Goal: Information Seeking & Learning: Learn about a topic

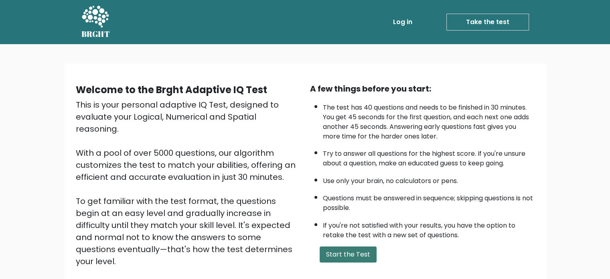
click at [342, 246] on button "Start the Test" at bounding box center [347, 254] width 57 height 16
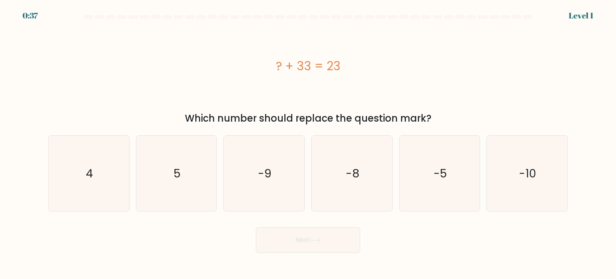
click at [501, 91] on div "? + 33 = 23" at bounding box center [307, 66] width 519 height 84
click at [483, 93] on div "? + 33 = 23" at bounding box center [307, 66] width 519 height 84
click at [521, 44] on div "? + 33 = 23" at bounding box center [307, 66] width 519 height 84
click at [518, 172] on icon "-10" at bounding box center [526, 172] width 75 height 75
click at [308, 143] on input "f. -10" at bounding box center [308, 141] width 0 height 4
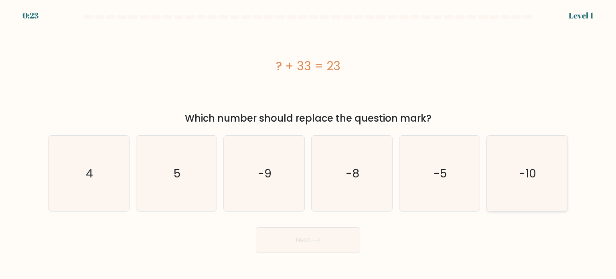
radio input "true"
click at [323, 238] on button "Next" at bounding box center [308, 240] width 104 height 26
click at [285, 238] on button "Next" at bounding box center [308, 240] width 104 height 26
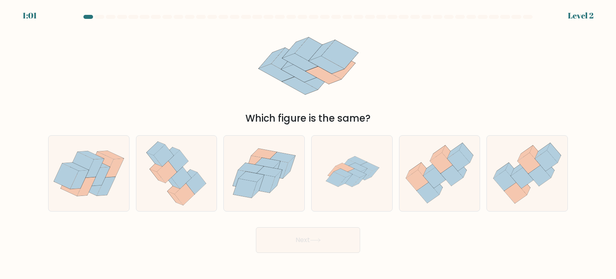
click at [423, 53] on div "Which figure is the same?" at bounding box center [307, 74] width 529 height 101
click at [383, 182] on icon at bounding box center [351, 172] width 75 height 75
click at [308, 143] on input "d." at bounding box center [308, 141] width 0 height 4
radio input "true"
click at [332, 242] on button "Next" at bounding box center [308, 240] width 104 height 26
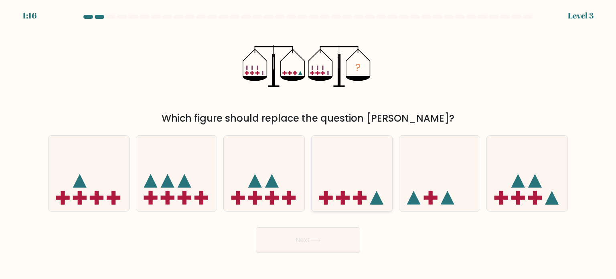
click at [363, 155] on icon at bounding box center [351, 173] width 81 height 67
click at [308, 143] on input "d." at bounding box center [308, 141] width 0 height 4
radio input "true"
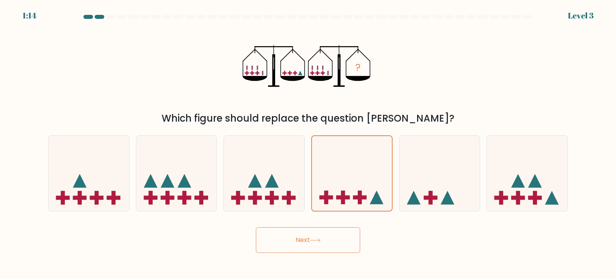
click at [330, 238] on button "Next" at bounding box center [308, 240] width 104 height 26
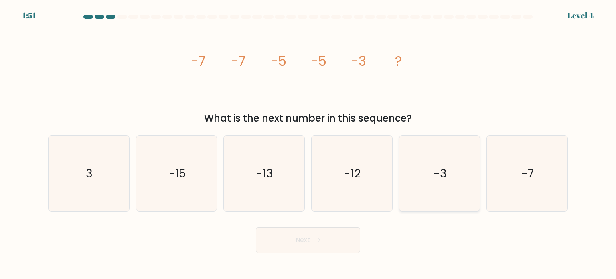
click at [454, 191] on icon "-3" at bounding box center [439, 172] width 75 height 75
click at [308, 143] on input "e. -3" at bounding box center [308, 141] width 0 height 4
radio input "true"
click at [308, 235] on button "Next" at bounding box center [308, 240] width 104 height 26
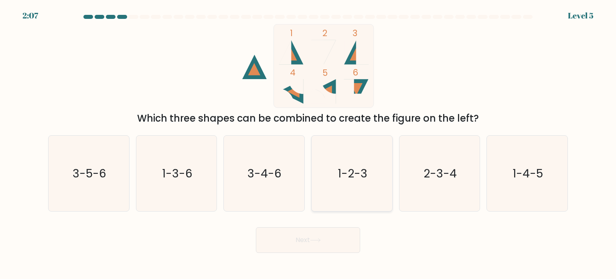
click at [342, 193] on icon "1-2-3" at bounding box center [351, 172] width 75 height 75
click at [308, 143] on input "d. 1-2-3" at bounding box center [308, 141] width 0 height 4
radio input "true"
click at [332, 242] on button "Next" at bounding box center [308, 240] width 104 height 26
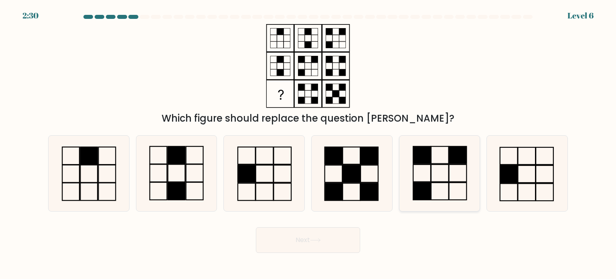
click at [448, 195] on rect at bounding box center [440, 190] width 18 height 17
click at [308, 143] on input "e." at bounding box center [308, 141] width 0 height 4
radio input "true"
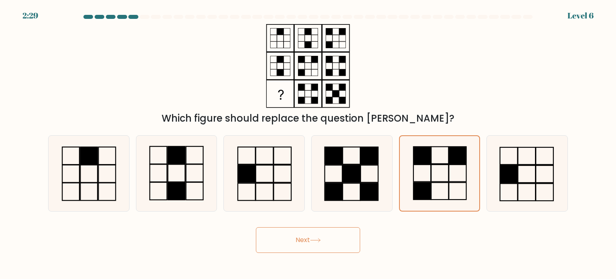
click at [314, 239] on icon at bounding box center [315, 240] width 11 height 4
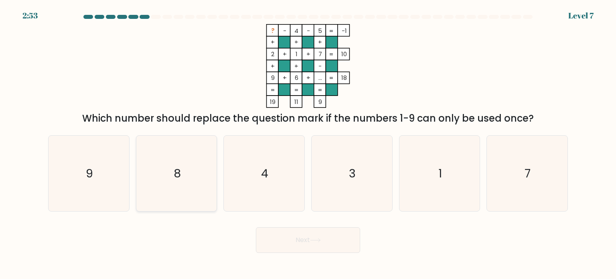
click at [214, 163] on icon "8" at bounding box center [176, 172] width 75 height 75
click at [308, 143] on input "b. 8" at bounding box center [308, 141] width 0 height 4
radio input "true"
click at [338, 244] on button "Next" at bounding box center [308, 240] width 104 height 26
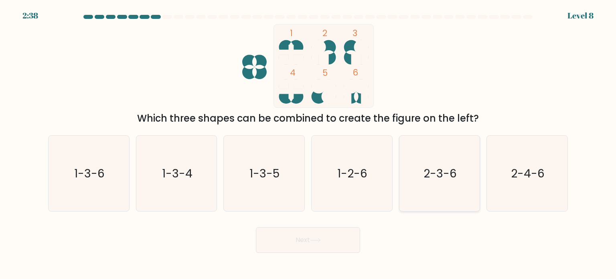
click at [419, 164] on icon "2-3-6" at bounding box center [439, 172] width 75 height 75
click at [308, 143] on input "e. 2-3-6" at bounding box center [308, 141] width 0 height 4
radio input "true"
click at [314, 251] on button "Next" at bounding box center [308, 240] width 104 height 26
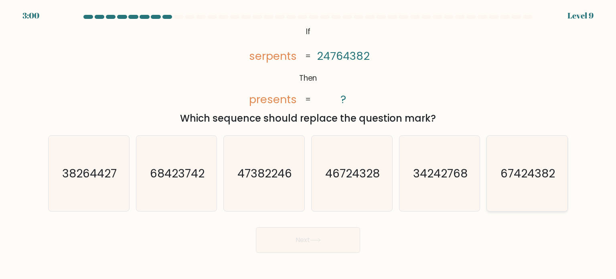
click at [560, 184] on icon "67424382" at bounding box center [526, 172] width 75 height 75
click at [308, 143] on input "f. 67424382" at bounding box center [308, 141] width 0 height 4
radio input "true"
click at [336, 238] on button "Next" at bounding box center [308, 240] width 104 height 26
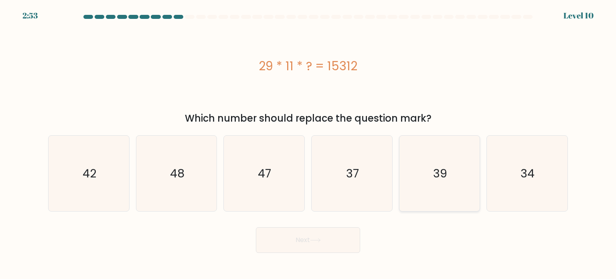
click at [429, 159] on icon "39" at bounding box center [439, 172] width 75 height 75
click at [308, 143] on input "e. 39" at bounding box center [308, 141] width 0 height 4
radio input "true"
click at [326, 232] on button "Next" at bounding box center [308, 240] width 104 height 26
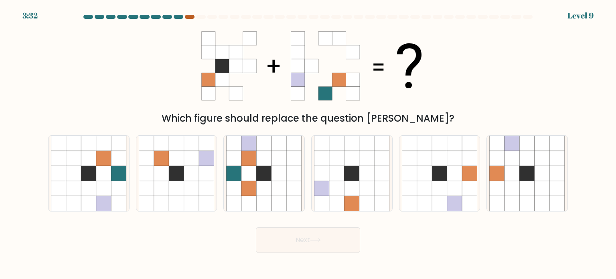
click at [188, 17] on div at bounding box center [190, 17] width 10 height 4
click at [166, 14] on div "3:28 Level 9" at bounding box center [308, 11] width 616 height 22
click at [488, 91] on div "Which figure should replace the question mark?" at bounding box center [307, 74] width 529 height 101
click at [228, 172] on icon at bounding box center [233, 173] width 15 height 15
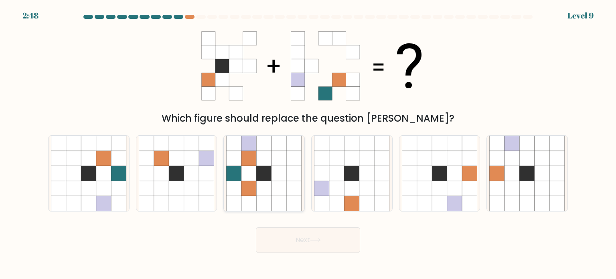
click at [308, 143] on input "c." at bounding box center [308, 141] width 0 height 4
radio input "true"
click at [333, 238] on button "Next" at bounding box center [308, 240] width 104 height 26
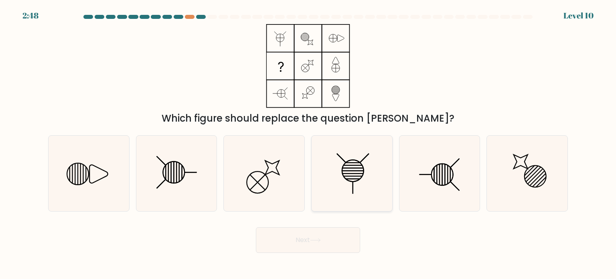
click at [335, 160] on icon at bounding box center [351, 172] width 75 height 75
click at [308, 143] on input "d." at bounding box center [308, 141] width 0 height 4
radio input "true"
click at [309, 250] on button "Next" at bounding box center [308, 240] width 104 height 26
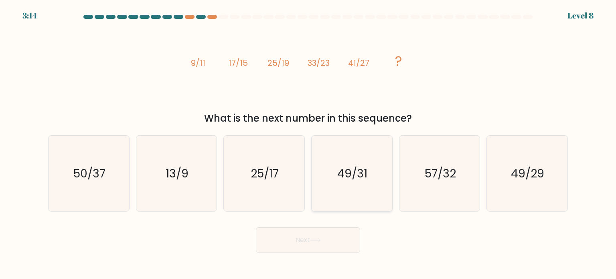
click at [358, 167] on text "49/31" at bounding box center [352, 173] width 30 height 16
click at [308, 143] on input "d. 49/31" at bounding box center [308, 141] width 0 height 4
radio input "true"
click at [325, 240] on button "Next" at bounding box center [308, 240] width 104 height 26
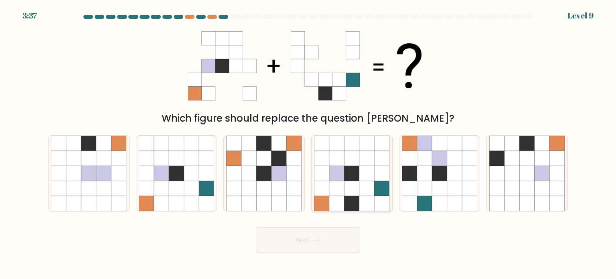
click at [352, 166] on icon at bounding box center [351, 173] width 15 height 15
click at [308, 143] on input "d." at bounding box center [308, 141] width 0 height 4
radio input "true"
click at [333, 235] on button "Next" at bounding box center [308, 240] width 104 height 26
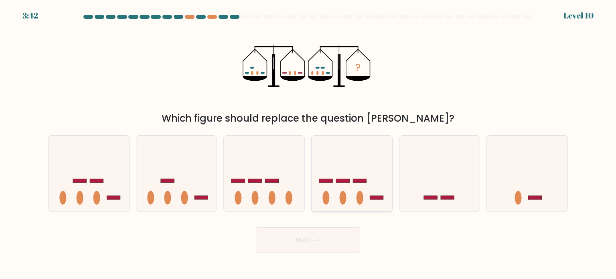
click at [354, 190] on icon at bounding box center [351, 173] width 81 height 67
click at [308, 143] on input "d." at bounding box center [308, 141] width 0 height 4
radio input "true"
click at [341, 244] on button "Next" at bounding box center [308, 240] width 104 height 26
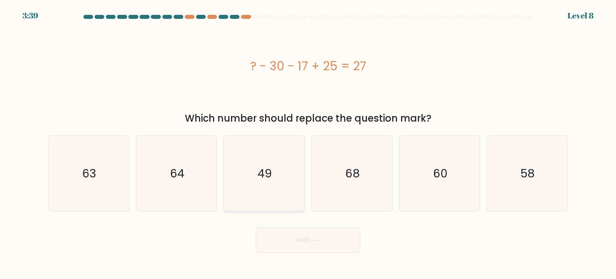
click at [266, 168] on text "49" at bounding box center [265, 173] width 14 height 16
click at [308, 143] on input "c. 49" at bounding box center [308, 141] width 0 height 4
radio input "true"
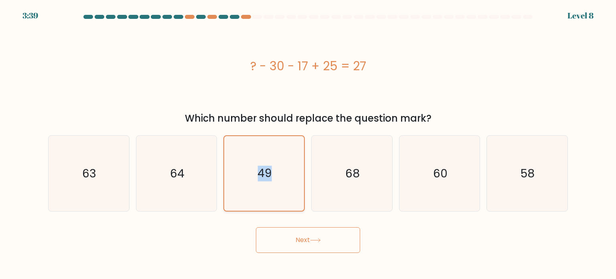
click at [266, 168] on text "49" at bounding box center [265, 173] width 14 height 16
click at [308, 143] on input "c. 49" at bounding box center [308, 141] width 0 height 4
click at [343, 242] on button "Next" at bounding box center [308, 240] width 104 height 26
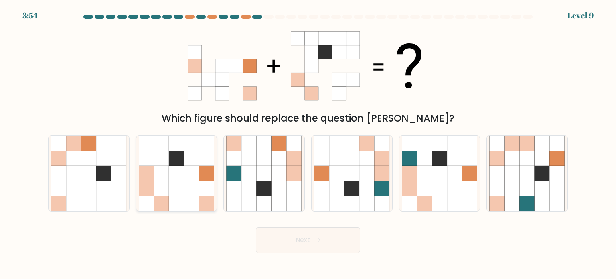
click at [213, 155] on icon at bounding box center [206, 157] width 15 height 15
click at [308, 143] on input "b." at bounding box center [308, 141] width 0 height 4
radio input "true"
click at [325, 245] on button "Next" at bounding box center [308, 240] width 104 height 26
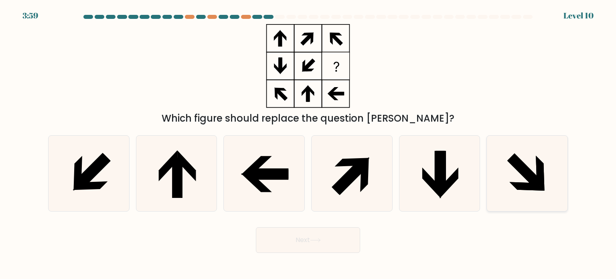
click at [532, 170] on icon at bounding box center [526, 172] width 75 height 75
click at [308, 143] on input "f." at bounding box center [308, 141] width 0 height 4
radio input "true"
click at [338, 243] on button "Next" at bounding box center [308, 240] width 104 height 26
click at [302, 239] on button "Next" at bounding box center [308, 240] width 104 height 26
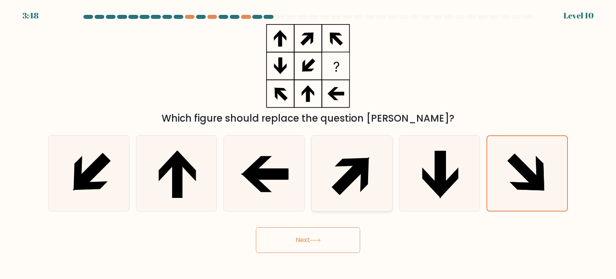
click at [379, 166] on icon at bounding box center [351, 172] width 75 height 75
click at [308, 143] on input "d." at bounding box center [308, 141] width 0 height 4
radio input "true"
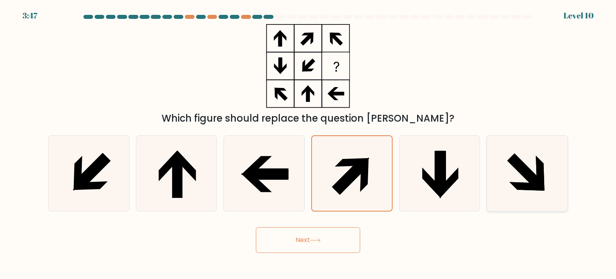
click at [518, 168] on icon at bounding box center [525, 171] width 36 height 36
click at [308, 143] on input "f." at bounding box center [308, 141] width 0 height 4
radio input "true"
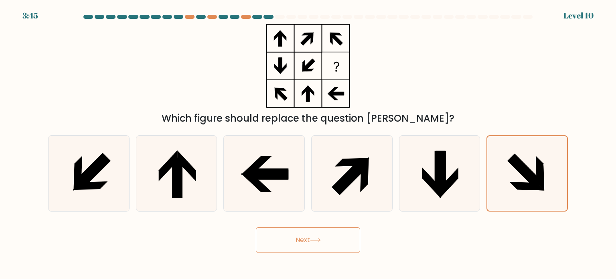
click at [314, 236] on button "Next" at bounding box center [308, 240] width 104 height 26
click at [315, 241] on icon at bounding box center [315, 240] width 11 height 4
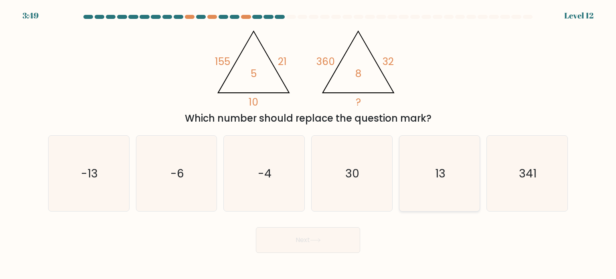
click at [427, 182] on icon "13" at bounding box center [439, 172] width 75 height 75
click at [308, 143] on input "e. 13" at bounding box center [308, 141] width 0 height 4
radio input "true"
click at [288, 249] on button "Next" at bounding box center [308, 240] width 104 height 26
click at [324, 240] on button "Next" at bounding box center [308, 240] width 104 height 26
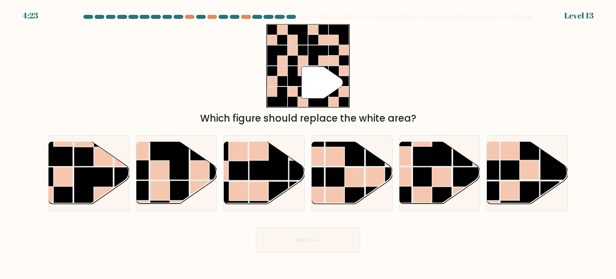
click at [394, 241] on div "Next" at bounding box center [307, 237] width 529 height 32
click at [93, 168] on rect at bounding box center [93, 186] width 39 height 39
click at [308, 143] on input "a." at bounding box center [308, 141] width 0 height 4
radio input "true"
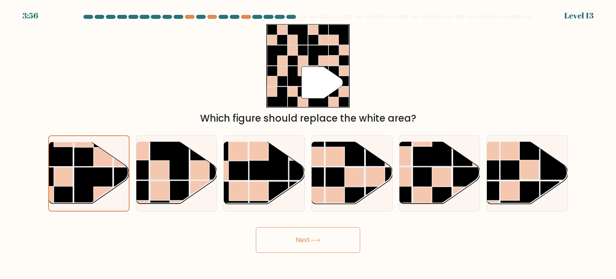
click at [330, 238] on button "Next" at bounding box center [308, 240] width 104 height 26
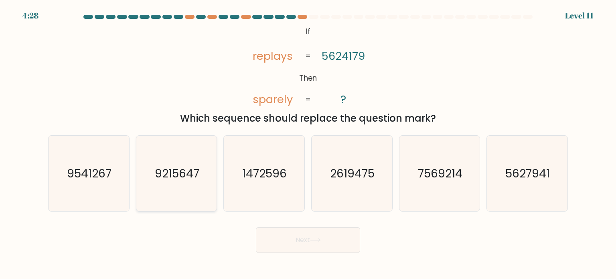
click at [157, 182] on icon "9215647" at bounding box center [176, 172] width 75 height 75
click at [308, 143] on input "b. 9215647" at bounding box center [308, 141] width 0 height 4
radio input "true"
click at [289, 232] on button "Next" at bounding box center [308, 240] width 104 height 26
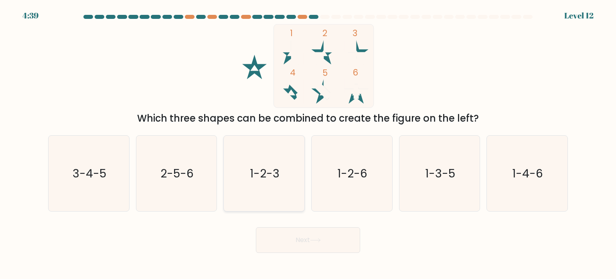
click at [274, 188] on icon "1-2-3" at bounding box center [263, 172] width 75 height 75
click at [308, 143] on input "c. 1-2-3" at bounding box center [308, 141] width 0 height 4
radio input "true"
click at [274, 188] on icon "1-2-3" at bounding box center [263, 173] width 75 height 75
click at [308, 143] on input "c. 1-2-3" at bounding box center [308, 141] width 0 height 4
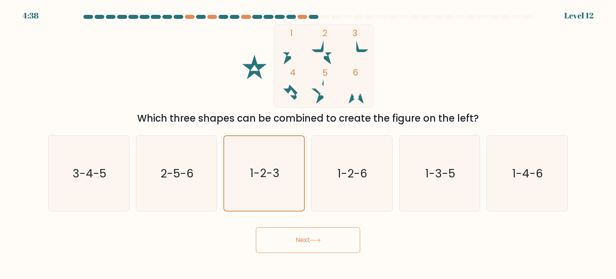
click at [296, 224] on div "Next" at bounding box center [307, 237] width 529 height 32
click at [300, 240] on button "Next" at bounding box center [308, 240] width 104 height 26
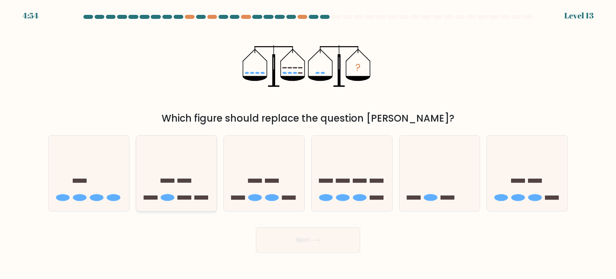
click at [151, 164] on icon at bounding box center [176, 173] width 81 height 67
click at [308, 143] on input "b." at bounding box center [308, 141] width 0 height 4
radio input "true"
click at [321, 238] on icon at bounding box center [315, 240] width 11 height 4
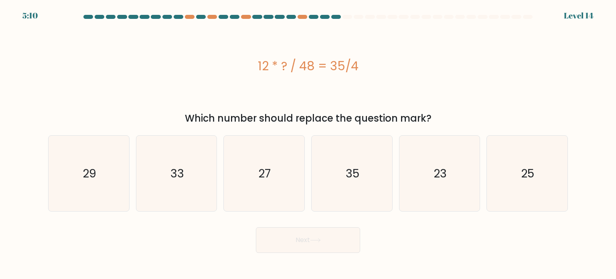
click at [386, 245] on div "Next" at bounding box center [307, 237] width 529 height 32
click at [282, 171] on icon "27" at bounding box center [263, 172] width 75 height 75
click at [308, 143] on input "c. 27" at bounding box center [308, 141] width 0 height 4
radio input "true"
click at [330, 243] on button "Next" at bounding box center [308, 240] width 104 height 26
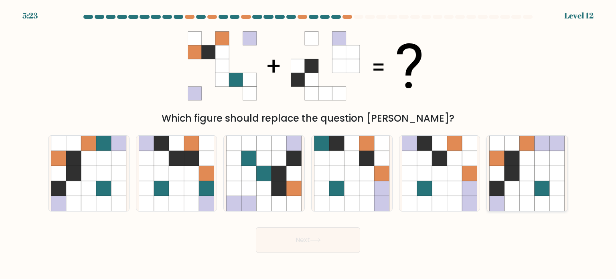
click at [535, 186] on icon at bounding box center [541, 187] width 15 height 15
click at [308, 143] on input "f." at bounding box center [308, 141] width 0 height 4
radio input "true"
click at [323, 238] on button "Next" at bounding box center [308, 240] width 104 height 26
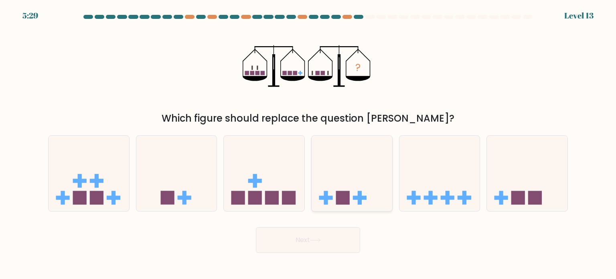
click at [346, 188] on icon at bounding box center [351, 173] width 81 height 67
click at [308, 143] on input "d." at bounding box center [308, 141] width 0 height 4
radio input "true"
click at [534, 204] on icon at bounding box center [527, 173] width 81 height 67
click at [308, 143] on input "f." at bounding box center [308, 141] width 0 height 4
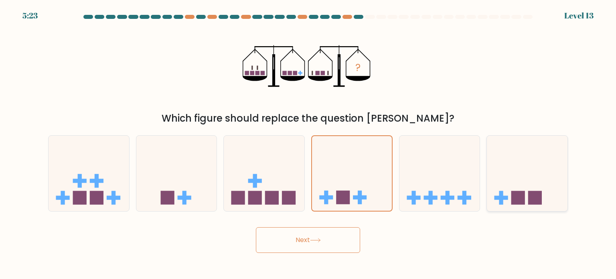
radio input "true"
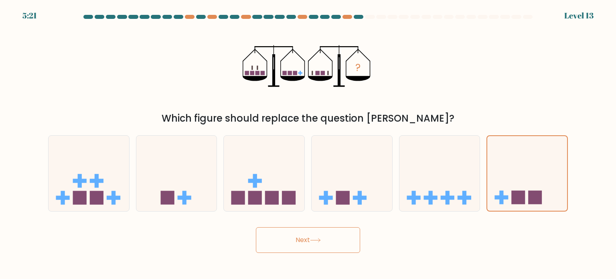
click at [296, 246] on button "Next" at bounding box center [308, 240] width 104 height 26
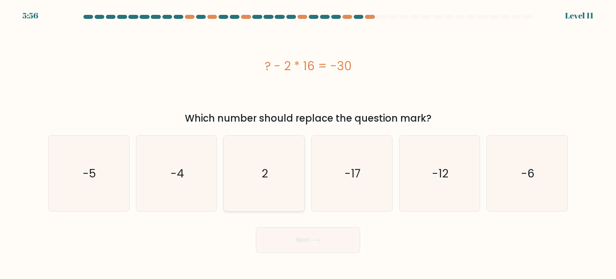
click at [269, 182] on icon "2" at bounding box center [263, 172] width 75 height 75
click at [308, 143] on input "c. 2" at bounding box center [308, 141] width 0 height 4
radio input "true"
click at [322, 244] on button "Next" at bounding box center [308, 240] width 104 height 26
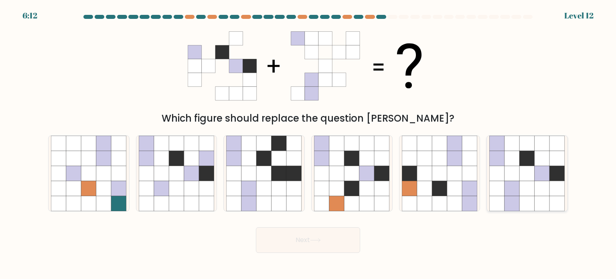
click at [532, 193] on icon at bounding box center [526, 187] width 15 height 15
click at [308, 143] on input "f." at bounding box center [308, 141] width 0 height 4
radio input "true"
click at [340, 231] on button "Next" at bounding box center [308, 240] width 104 height 26
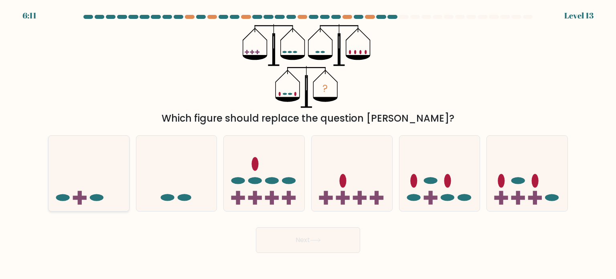
click at [112, 197] on icon at bounding box center [88, 173] width 81 height 67
click at [308, 143] on input "a." at bounding box center [308, 141] width 0 height 4
radio input "true"
click at [324, 237] on button "Next" at bounding box center [308, 240] width 104 height 26
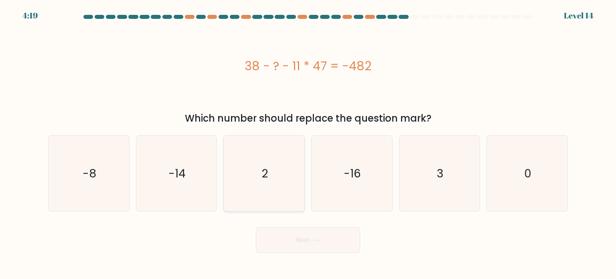
click at [237, 205] on icon "2" at bounding box center [263, 172] width 75 height 75
click at [308, 143] on input "c. 2" at bounding box center [308, 141] width 0 height 4
radio input "true"
click at [267, 196] on icon "2" at bounding box center [263, 173] width 75 height 75
click at [308, 143] on input "c. 2" at bounding box center [308, 141] width 0 height 4
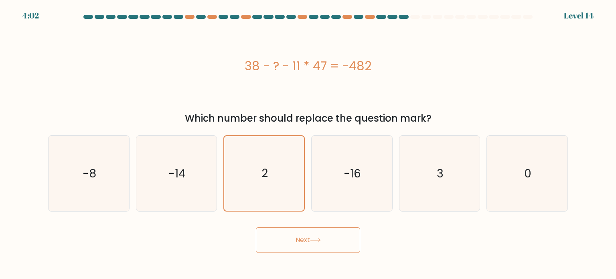
click at [321, 237] on button "Next" at bounding box center [308, 240] width 104 height 26
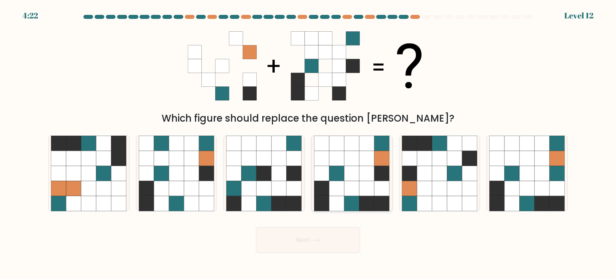
click at [357, 178] on icon at bounding box center [351, 173] width 15 height 15
click at [308, 143] on input "d." at bounding box center [308, 141] width 0 height 4
radio input "true"
click at [350, 242] on button "Next" at bounding box center [308, 240] width 104 height 26
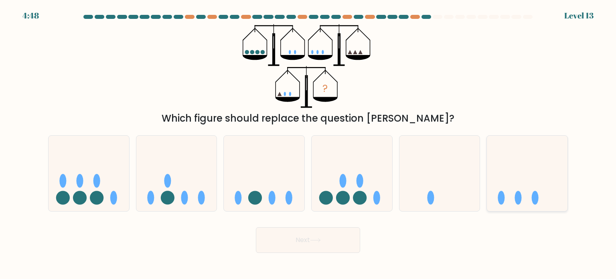
click at [553, 160] on icon at bounding box center [527, 173] width 81 height 67
click at [308, 143] on input "f." at bounding box center [308, 141] width 0 height 4
radio input "true"
click at [318, 239] on icon at bounding box center [315, 240] width 11 height 4
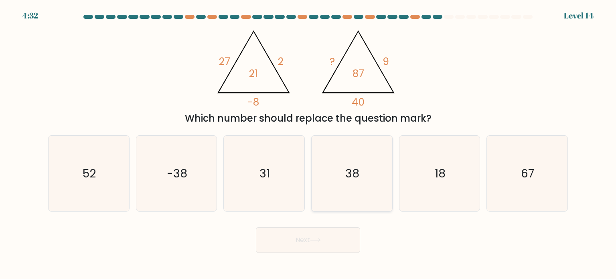
click at [353, 184] on icon "38" at bounding box center [351, 172] width 75 height 75
click at [308, 143] on input "d. 38" at bounding box center [308, 141] width 0 height 4
radio input "true"
click at [334, 252] on button "Next" at bounding box center [308, 240] width 104 height 26
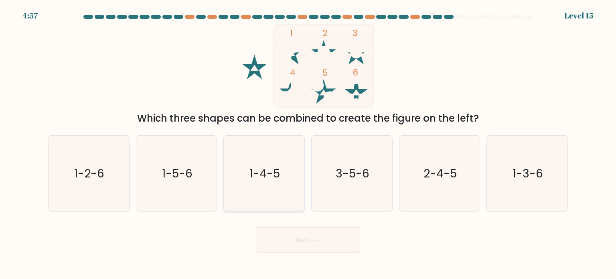
click at [257, 167] on text "1-4-5" at bounding box center [265, 173] width 30 height 16
click at [308, 143] on input "c. 1-4-5" at bounding box center [308, 141] width 0 height 4
radio input "true"
click at [330, 240] on button "Next" at bounding box center [308, 240] width 104 height 26
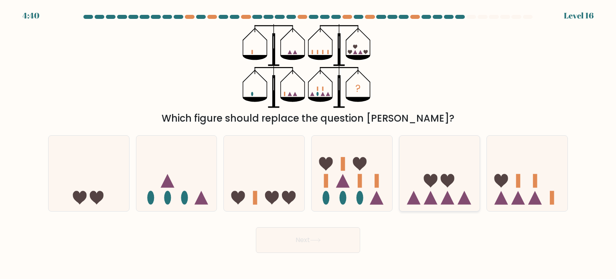
click at [424, 202] on icon at bounding box center [439, 173] width 81 height 67
click at [308, 143] on input "e." at bounding box center [308, 141] width 0 height 4
radio input "true"
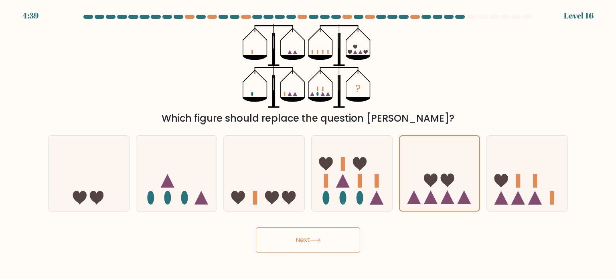
click at [323, 248] on button "Next" at bounding box center [308, 240] width 104 height 26
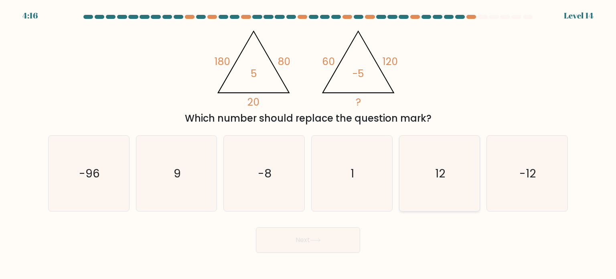
click at [462, 178] on icon "12" at bounding box center [439, 172] width 75 height 75
click at [308, 143] on input "e. 12" at bounding box center [308, 141] width 0 height 4
radio input "true"
click at [333, 239] on button "Next" at bounding box center [308, 240] width 104 height 26
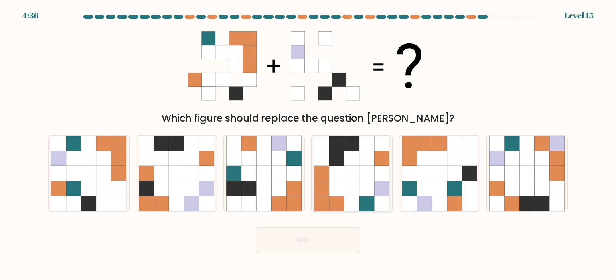
click at [335, 198] on icon at bounding box center [336, 203] width 15 height 15
click at [308, 143] on input "d." at bounding box center [308, 141] width 0 height 4
radio input "true"
click at [322, 254] on body "4:34 Level 15" at bounding box center [308, 139] width 616 height 279
click at [320, 240] on icon at bounding box center [315, 240] width 10 height 4
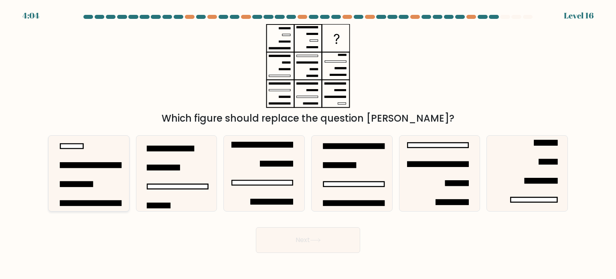
click at [82, 180] on icon at bounding box center [88, 172] width 75 height 75
click at [308, 143] on input "a." at bounding box center [308, 141] width 0 height 4
radio input "true"
click at [89, 182] on rect at bounding box center [77, 183] width 32 height 5
click at [308, 143] on input "a." at bounding box center [308, 141] width 0 height 4
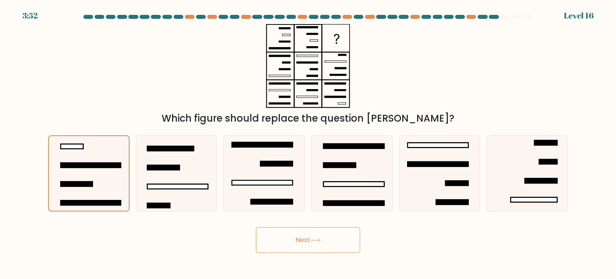
drag, startPoint x: 124, startPoint y: 184, endPoint x: 297, endPoint y: 234, distance: 180.1
click at [297, 234] on form at bounding box center [308, 134] width 616 height 238
click at [297, 234] on button "Next" at bounding box center [308, 240] width 104 height 26
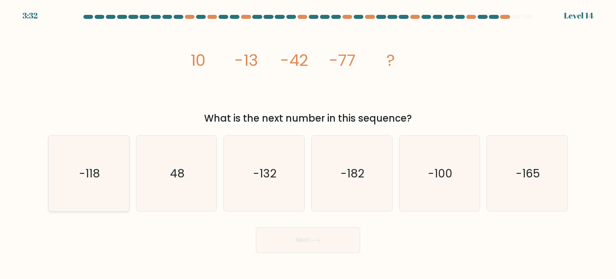
click at [91, 187] on icon "-118" at bounding box center [88, 172] width 75 height 75
click at [308, 143] on input "a. -118" at bounding box center [308, 141] width 0 height 4
radio input "true"
click at [302, 235] on button "Next" at bounding box center [308, 240] width 104 height 26
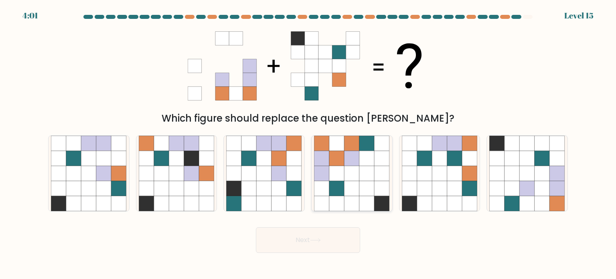
click at [369, 165] on icon at bounding box center [366, 157] width 15 height 15
click at [308, 143] on input "d." at bounding box center [308, 141] width 0 height 4
radio input "true"
click at [340, 243] on button "Next" at bounding box center [308, 240] width 104 height 26
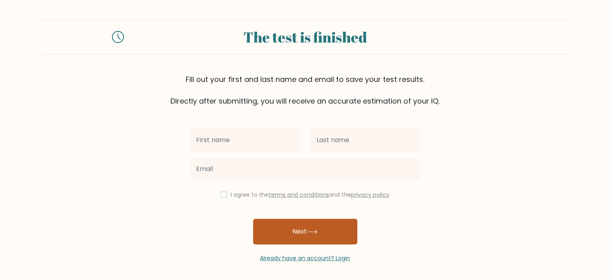
click at [266, 223] on button "Next" at bounding box center [305, 231] width 104 height 26
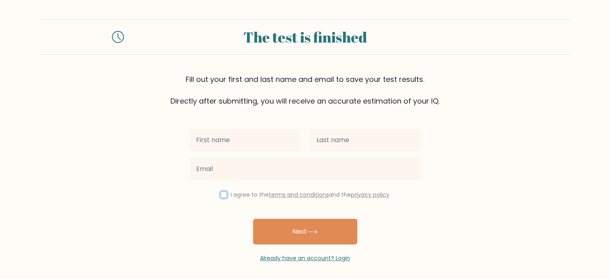
click at [222, 192] on input "checkbox" at bounding box center [223, 194] width 6 height 6
checkbox input "true"
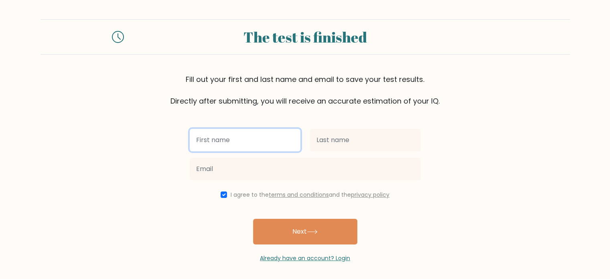
click at [235, 145] on input "text" at bounding box center [245, 140] width 111 height 22
type input "Lanre"
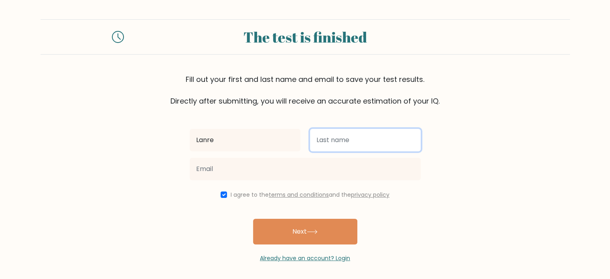
click at [339, 144] on input "text" at bounding box center [365, 140] width 111 height 22
type input "Abdulfatai"
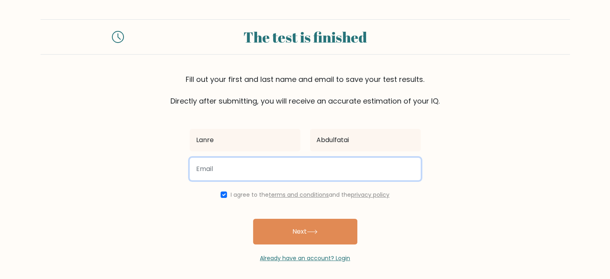
click at [347, 168] on input "email" at bounding box center [305, 169] width 231 height 22
type input "lanrexfatlan506@gmail.com"
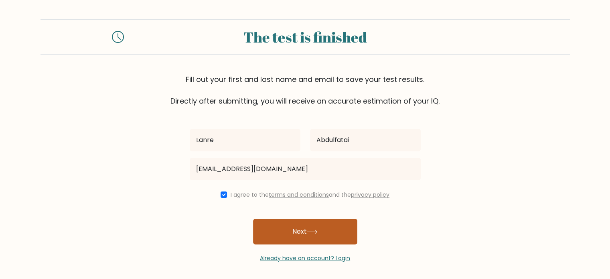
click at [294, 228] on button "Next" at bounding box center [305, 231] width 104 height 26
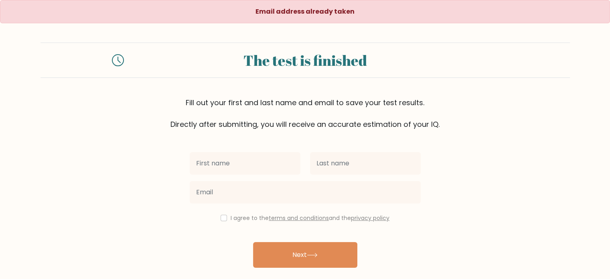
click at [263, 160] on input "text" at bounding box center [245, 163] width 111 height 22
type input "l"
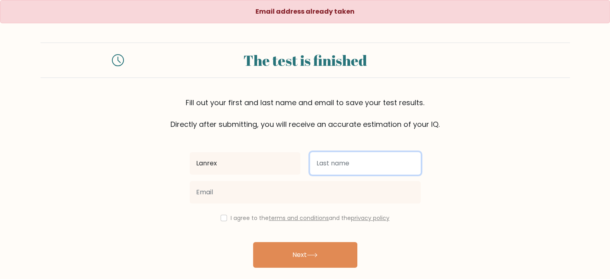
click at [340, 155] on input "text" at bounding box center [365, 163] width 111 height 22
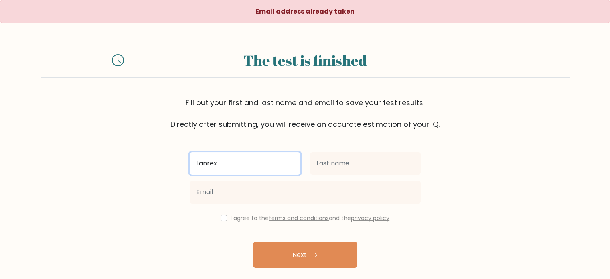
click at [252, 169] on input "Lanrex" at bounding box center [245, 163] width 111 height 22
type input "L"
type input "Aishat"
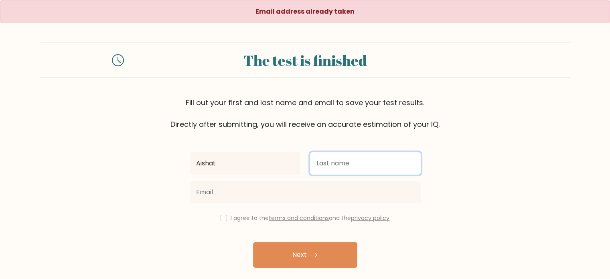
click at [325, 168] on input "text" at bounding box center [365, 163] width 111 height 22
type input "Abdulfatai"
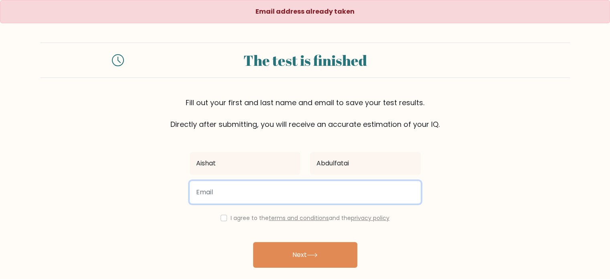
click at [336, 187] on input "email" at bounding box center [305, 192] width 231 height 22
type input "lanrexshorts@gmail.com"
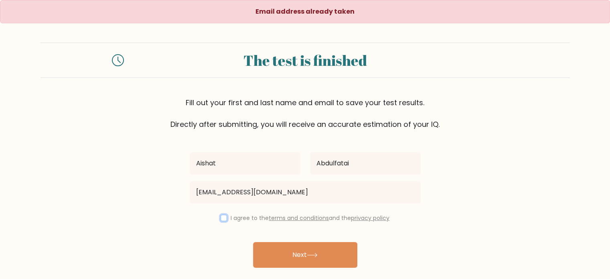
click at [223, 215] on input "checkbox" at bounding box center [223, 217] width 6 height 6
checkbox input "true"
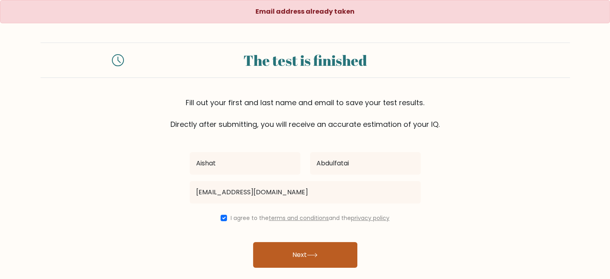
click at [312, 264] on button "Next" at bounding box center [305, 255] width 104 height 26
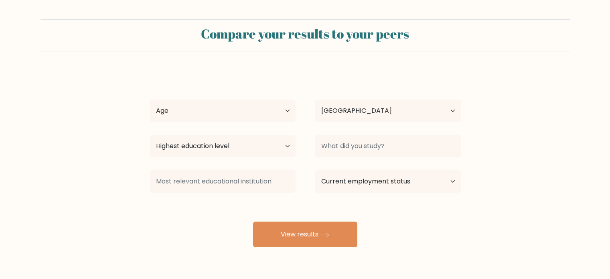
select select "NG"
click at [276, 109] on select "Age Under [DEMOGRAPHIC_DATA] [DEMOGRAPHIC_DATA] [DEMOGRAPHIC_DATA] [DEMOGRAPHIC…" at bounding box center [222, 110] width 146 height 22
select select "min_18"
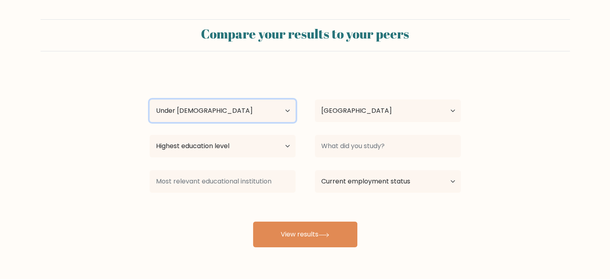
click at [149, 99] on select "Age Under [DEMOGRAPHIC_DATA] [DEMOGRAPHIC_DATA] [DEMOGRAPHIC_DATA] [DEMOGRAPHIC…" at bounding box center [222, 110] width 146 height 22
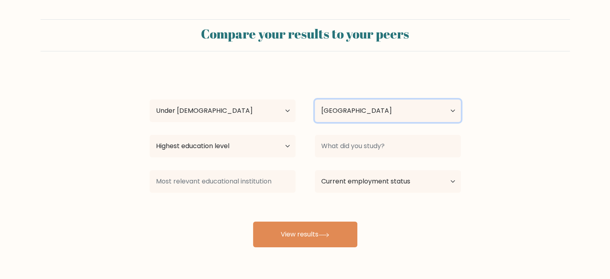
click at [343, 111] on select "Country [GEOGRAPHIC_DATA] [GEOGRAPHIC_DATA] [GEOGRAPHIC_DATA] [US_STATE] [GEOGR…" at bounding box center [388, 110] width 146 height 22
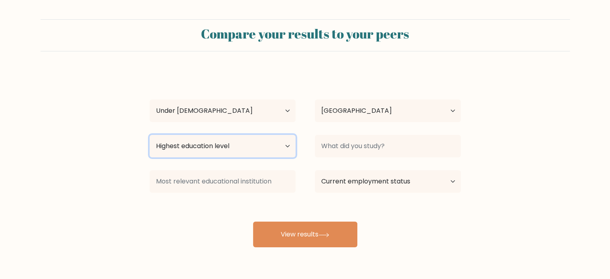
click at [269, 145] on select "Highest education level No schooling Primary Lower Secondary Upper Secondary Oc…" at bounding box center [222, 146] width 146 height 22
select select "upper_secondary"
click at [149, 135] on select "Highest education level No schooling Primary Lower Secondary Upper Secondary Oc…" at bounding box center [222, 146] width 146 height 22
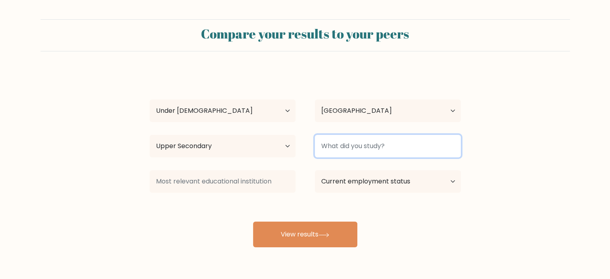
click at [372, 148] on input at bounding box center [388, 146] width 146 height 22
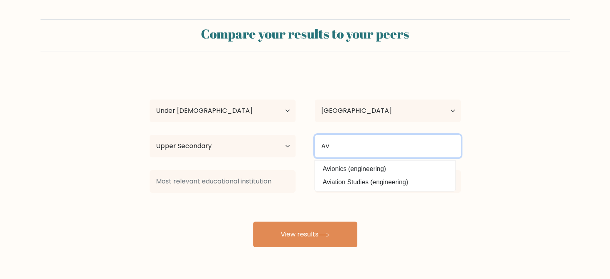
type input "A"
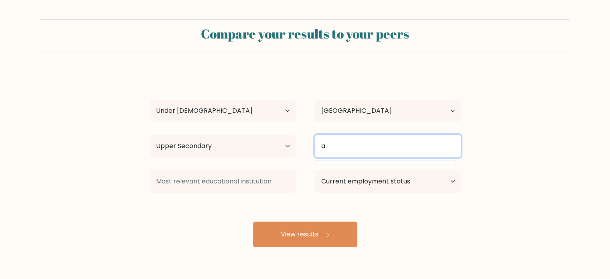
type input "a"
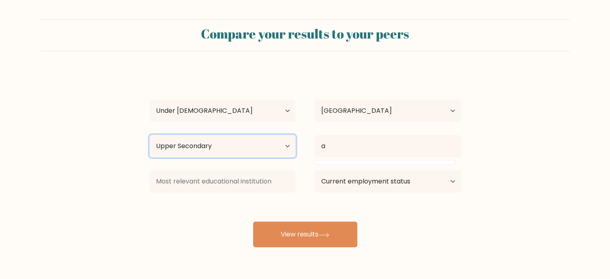
click at [264, 153] on select "Highest education level No schooling Primary Lower Secondary Upper Secondary Oc…" at bounding box center [222, 146] width 146 height 22
select select "primary"
click at [149, 135] on select "Highest education level No schooling Primary Lower Secondary Upper Secondary Oc…" at bounding box center [222, 146] width 146 height 22
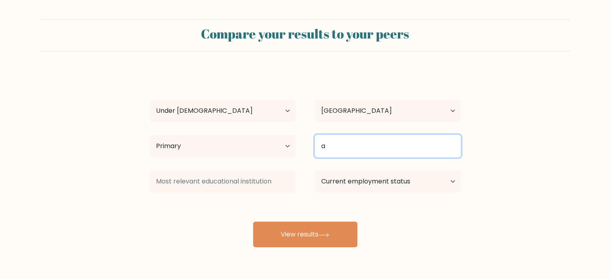
click at [349, 150] on input "a" at bounding box center [388, 146] width 146 height 22
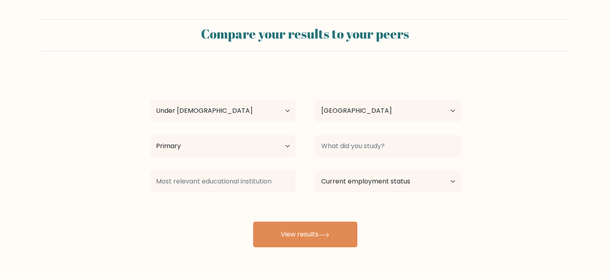
click at [484, 140] on form "Compare your results to your peers Aishat Abdulfatai Age Under 18 years old 18-…" at bounding box center [305, 133] width 610 height 228
click at [263, 141] on select "Highest education level No schooling Primary Lower Secondary Upper Secondary Oc…" at bounding box center [222, 146] width 146 height 22
select select "upper_secondary"
click at [149, 135] on select "Highest education level No schooling Primary Lower Secondary Upper Secondary Oc…" at bounding box center [222, 146] width 146 height 22
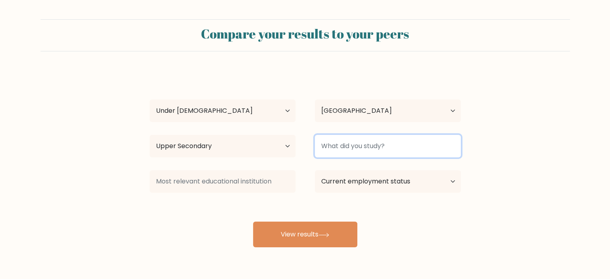
click at [327, 149] on input at bounding box center [388, 146] width 146 height 22
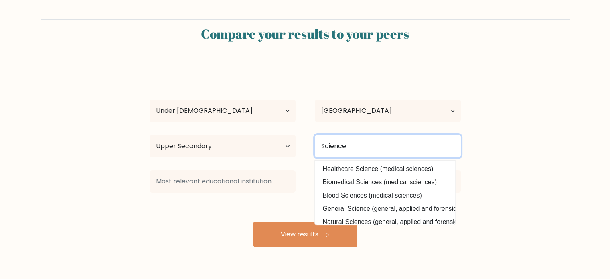
type input "Science"
click at [253, 221] on button "View results" at bounding box center [305, 234] width 104 height 26
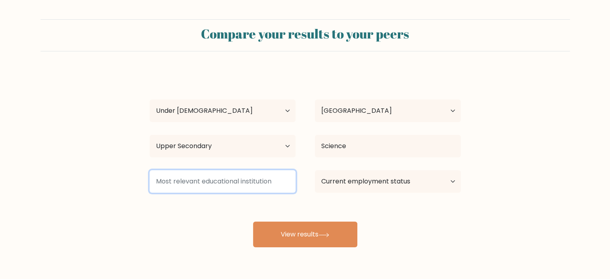
click at [244, 180] on input at bounding box center [222, 181] width 146 height 22
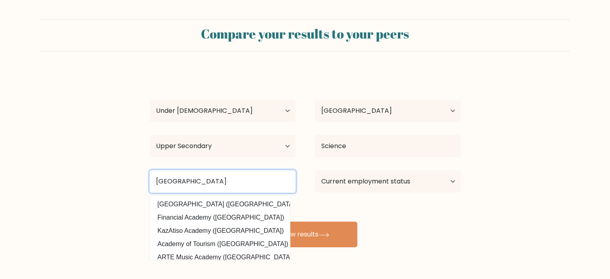
type input "Adelayo Academy"
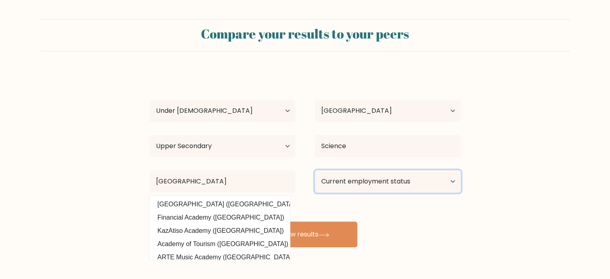
click at [394, 177] on select "Current employment status Employed Student Retired Other / prefer not to answer" at bounding box center [388, 181] width 146 height 22
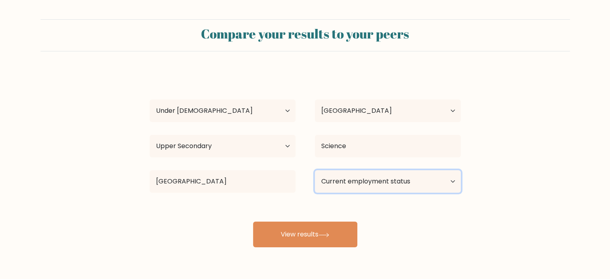
select select "student"
click at [315, 170] on select "Current employment status Employed Student Retired Other / prefer not to answer" at bounding box center [388, 181] width 146 height 22
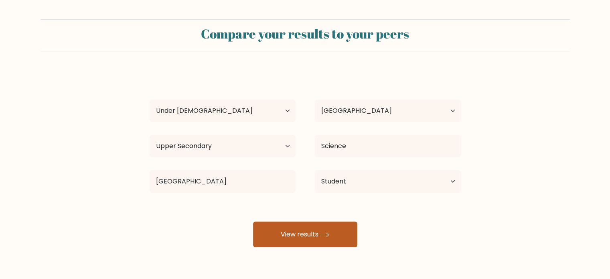
click at [317, 238] on button "View results" at bounding box center [305, 234] width 104 height 26
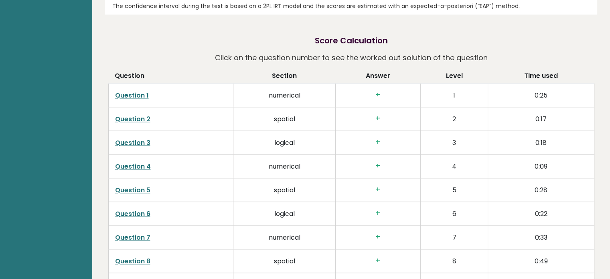
scroll to position [1202, 0]
click at [137, 97] on link "Question 1" at bounding box center [132, 94] width 34 height 9
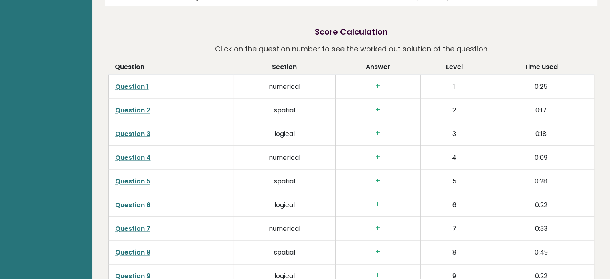
scroll to position [1210, 0]
click at [134, 106] on link "Question 2" at bounding box center [132, 109] width 35 height 9
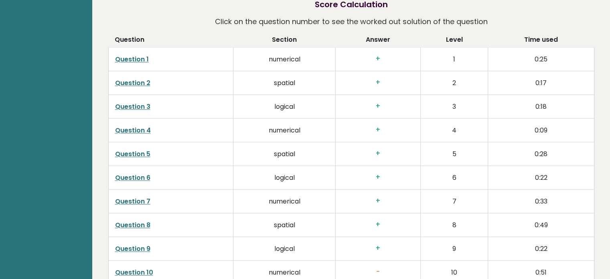
scroll to position [1239, 0]
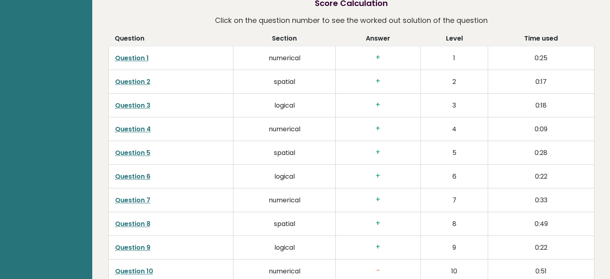
click at [124, 147] on td "Question 5" at bounding box center [170, 152] width 125 height 24
click at [133, 149] on link "Question 5" at bounding box center [132, 152] width 35 height 9
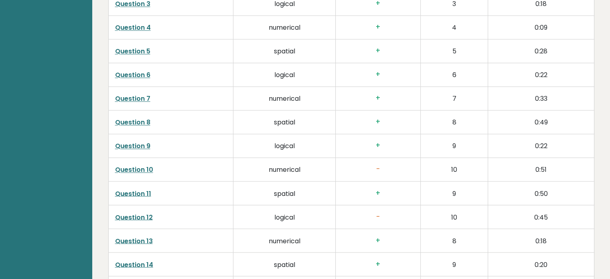
scroll to position [1342, 0]
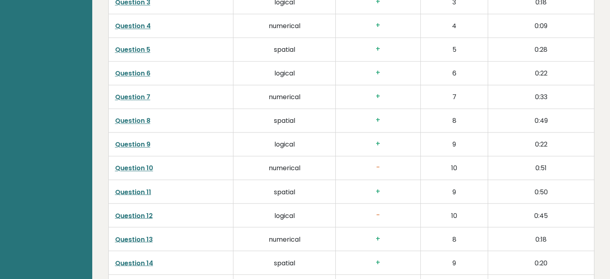
click at [129, 168] on link "Question 10" at bounding box center [134, 167] width 38 height 9
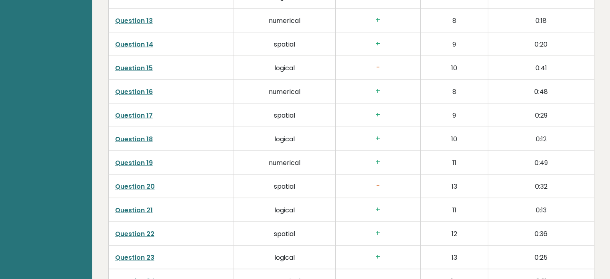
scroll to position [1561, 0]
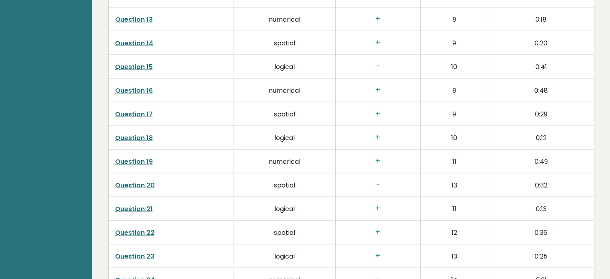
click at [135, 184] on link "Question 20" at bounding box center [135, 184] width 40 height 9
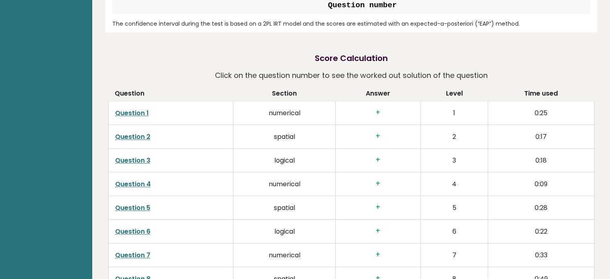
scroll to position [1285, 0]
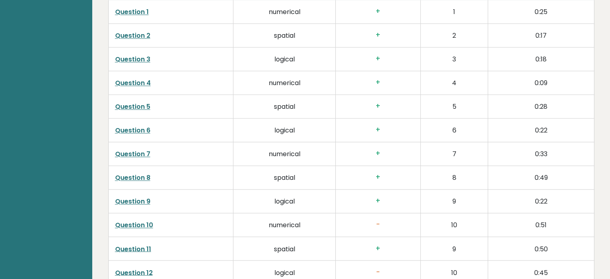
click at [184, 40] on td "Question 2" at bounding box center [170, 35] width 125 height 24
click at [132, 36] on link "Question 2" at bounding box center [132, 35] width 35 height 9
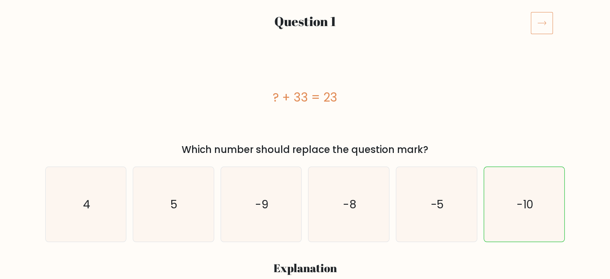
scroll to position [103, 0]
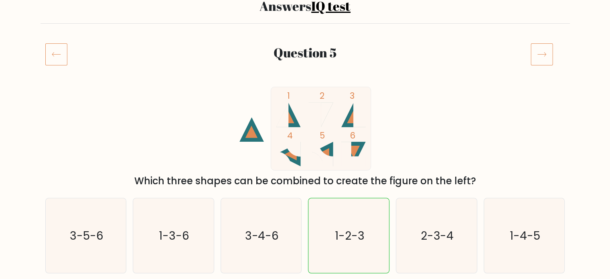
scroll to position [69, 0]
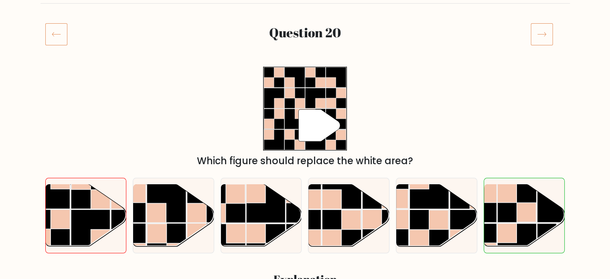
scroll to position [95, 0]
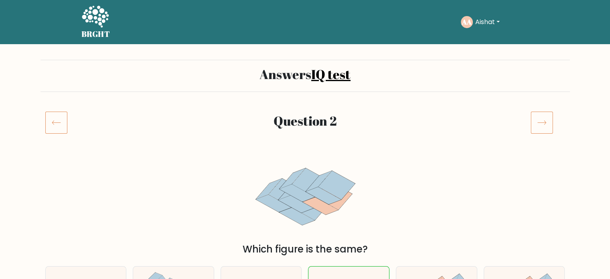
click at [56, 117] on icon at bounding box center [56, 122] width 22 height 22
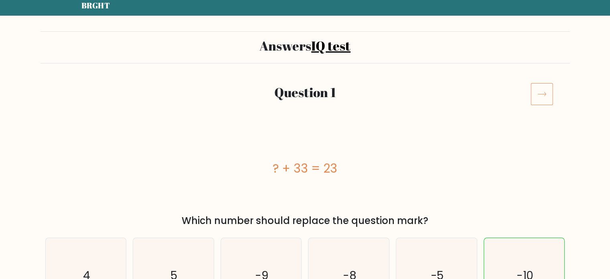
scroll to position [30, 0]
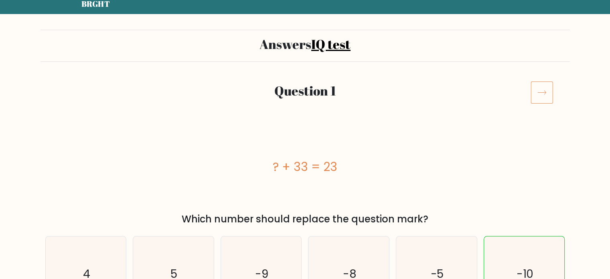
click at [549, 86] on icon at bounding box center [541, 92] width 22 height 22
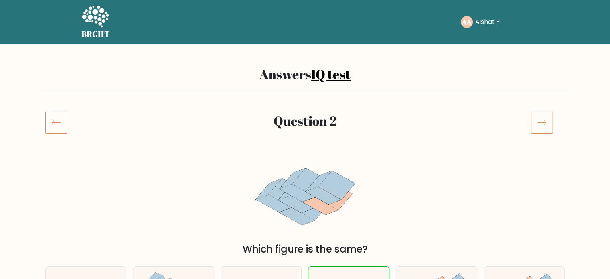
click at [549, 86] on div "Answers IQ test" at bounding box center [304, 76] width 529 height 32
click at [538, 129] on icon at bounding box center [541, 122] width 22 height 22
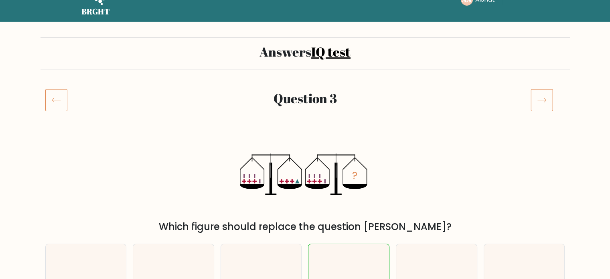
scroll to position [19, 0]
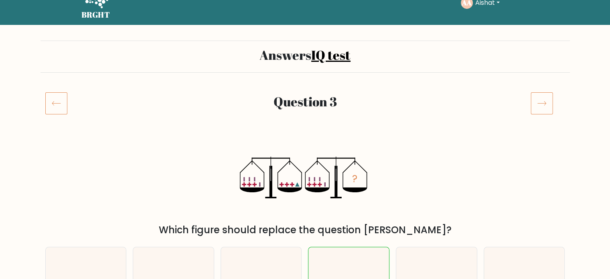
click at [540, 105] on icon at bounding box center [541, 103] width 22 height 22
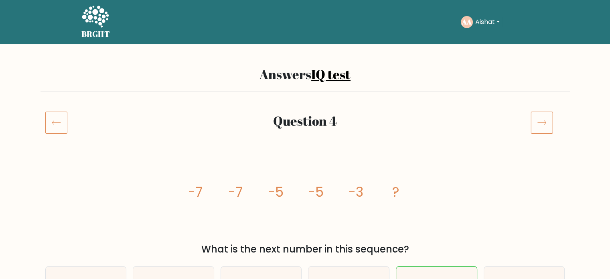
click at [541, 123] on icon at bounding box center [541, 122] width 22 height 22
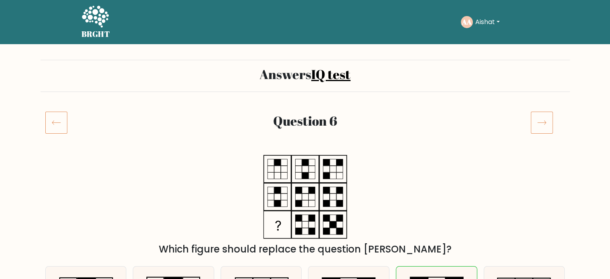
click at [541, 123] on icon at bounding box center [541, 122] width 22 height 22
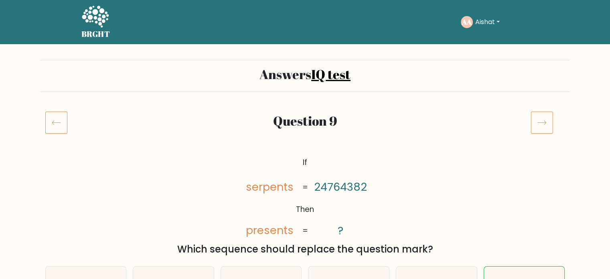
click at [542, 118] on icon at bounding box center [541, 122] width 22 height 22
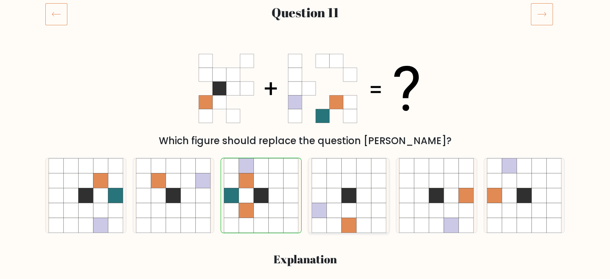
scroll to position [104, 0]
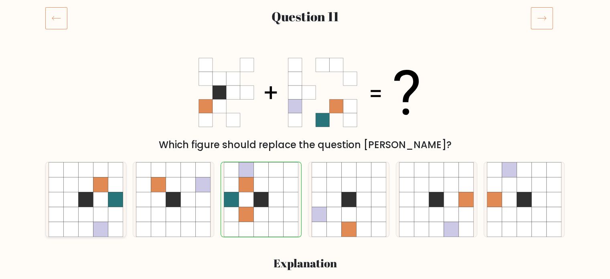
click at [69, 206] on icon at bounding box center [70, 199] width 15 height 15
click at [305, 39] on input "a." at bounding box center [305, 37] width 0 height 4
radio input "true"
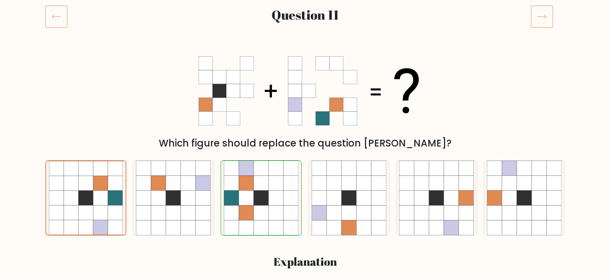
scroll to position [100, 0]
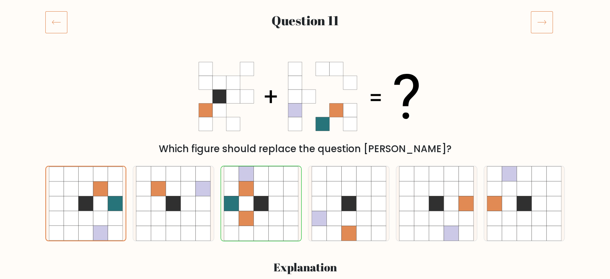
click at [546, 20] on icon at bounding box center [541, 22] width 22 height 22
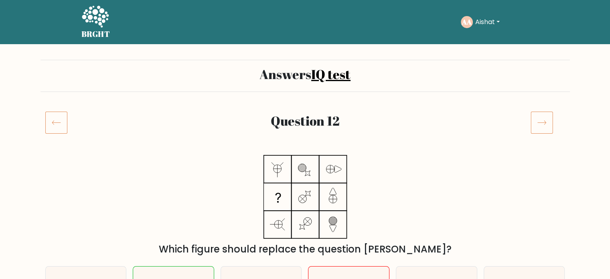
click at [537, 128] on icon at bounding box center [541, 122] width 22 height 22
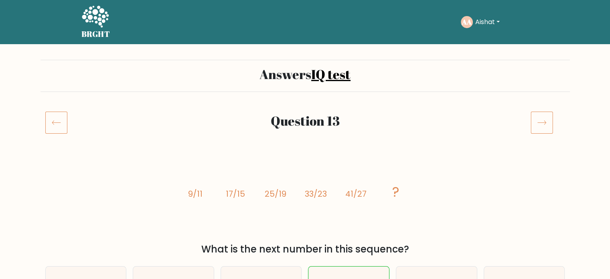
click at [67, 118] on div at bounding box center [62, 122] width 44 height 22
click at [64, 124] on icon at bounding box center [56, 122] width 22 height 22
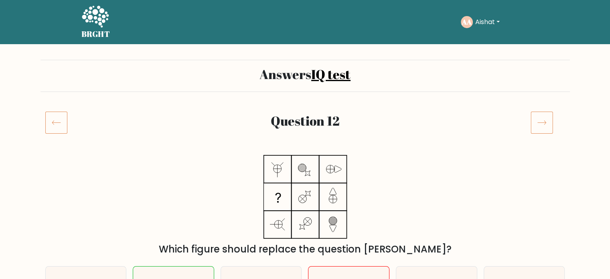
click at [542, 129] on icon at bounding box center [541, 122] width 22 height 22
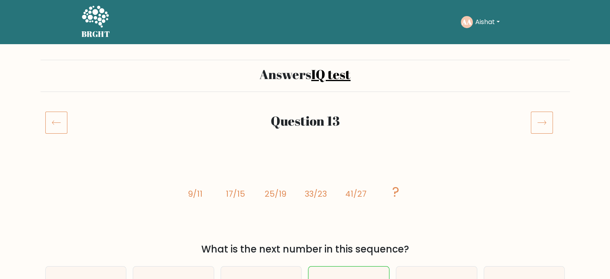
click at [542, 129] on icon at bounding box center [541, 122] width 22 height 22
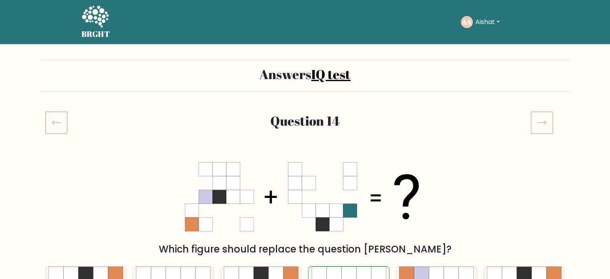
click at [546, 117] on icon at bounding box center [541, 122] width 22 height 22
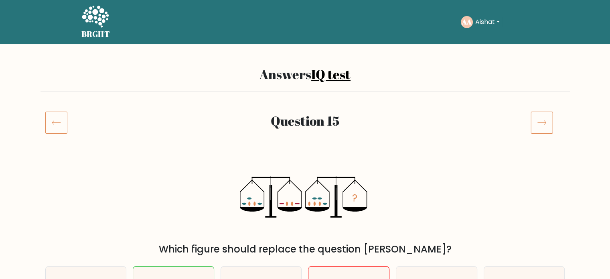
click at [546, 117] on icon at bounding box center [541, 122] width 22 height 22
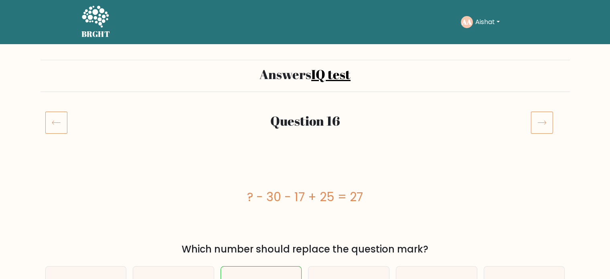
click at [46, 126] on icon at bounding box center [56, 122] width 22 height 22
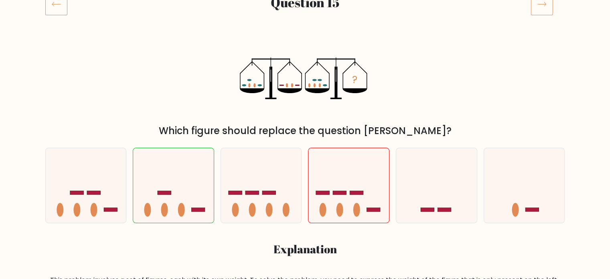
scroll to position [104, 0]
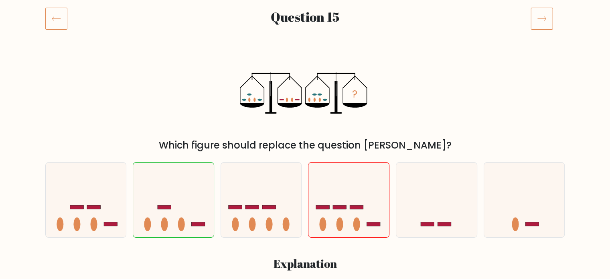
click at [545, 14] on icon at bounding box center [541, 18] width 22 height 22
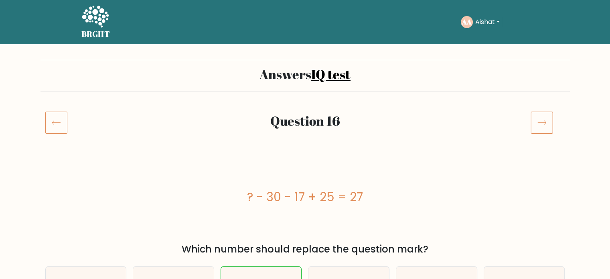
click at [542, 118] on icon at bounding box center [541, 122] width 22 height 22
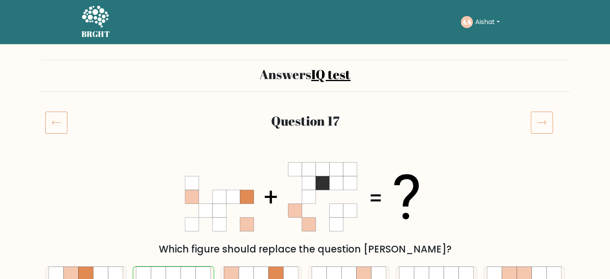
click at [542, 118] on icon at bounding box center [541, 122] width 22 height 22
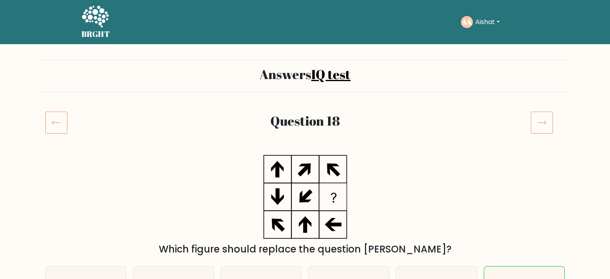
click at [542, 118] on icon at bounding box center [541, 122] width 22 height 22
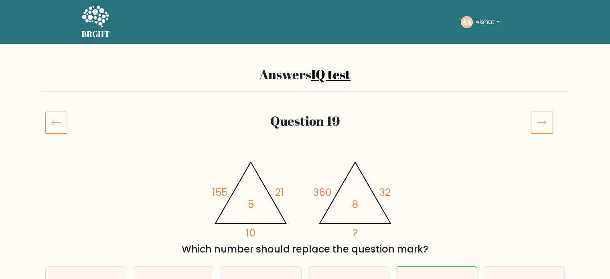
click at [542, 118] on icon at bounding box center [541, 122] width 22 height 22
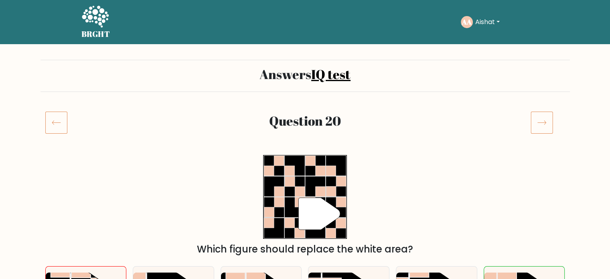
click at [542, 118] on icon at bounding box center [541, 122] width 22 height 22
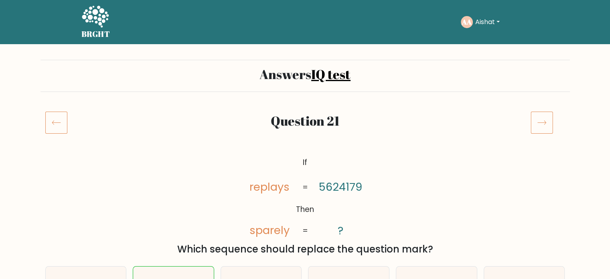
click at [542, 118] on icon at bounding box center [541, 122] width 22 height 22
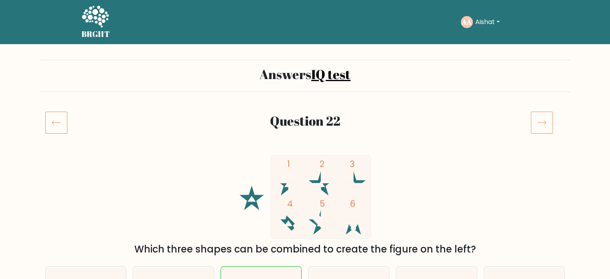
click at [57, 118] on icon at bounding box center [56, 122] width 22 height 22
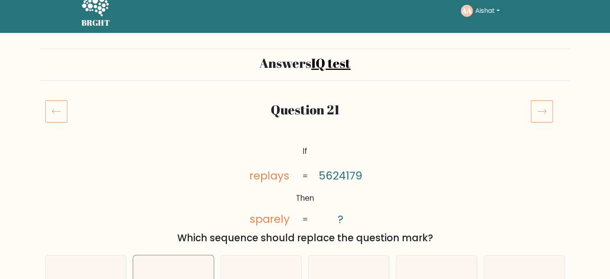
scroll to position [1, 0]
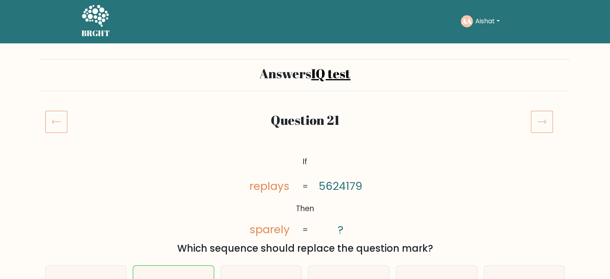
click at [547, 127] on icon at bounding box center [541, 121] width 22 height 22
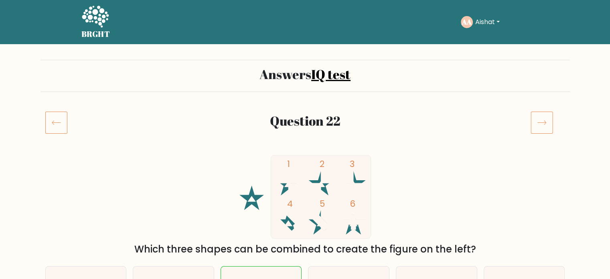
click at [547, 127] on icon at bounding box center [541, 122] width 22 height 22
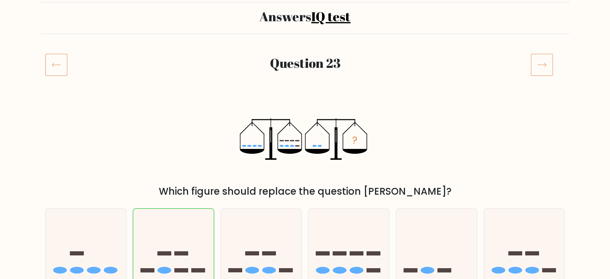
scroll to position [51, 0]
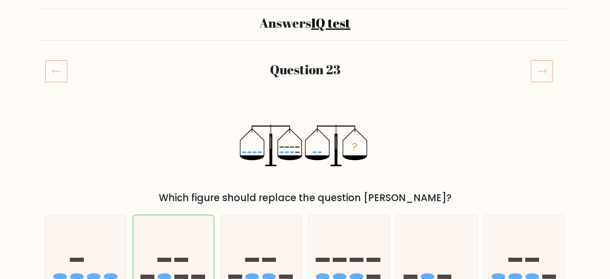
click at [541, 70] on icon at bounding box center [541, 71] width 22 height 22
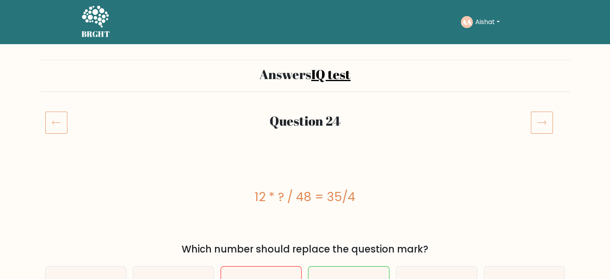
click at [541, 70] on h2 "Answers IQ test" at bounding box center [304, 74] width 519 height 15
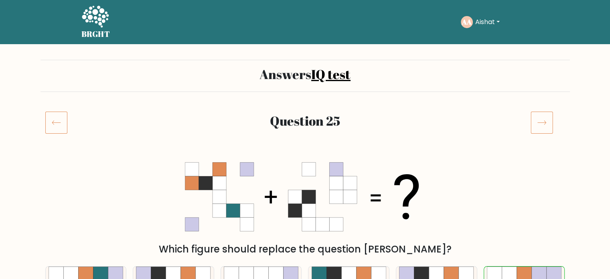
click at [540, 125] on icon at bounding box center [541, 122] width 22 height 22
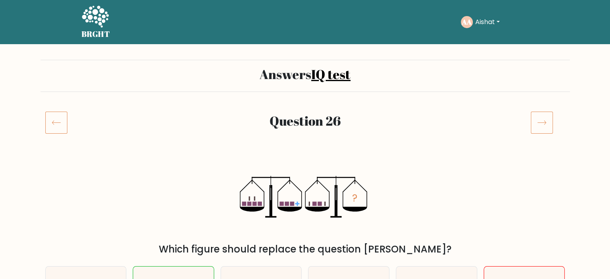
click at [540, 125] on icon at bounding box center [541, 122] width 22 height 22
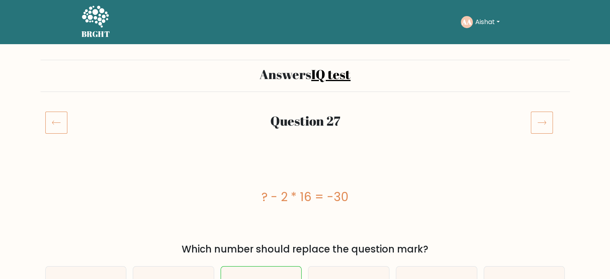
click at [540, 125] on icon at bounding box center [541, 122] width 22 height 22
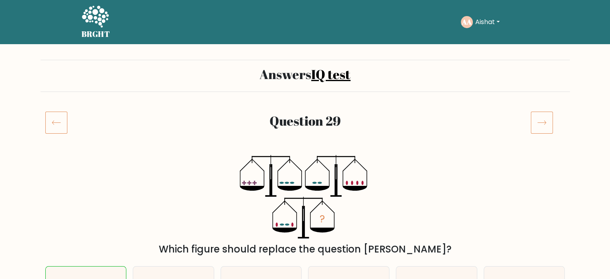
click at [540, 125] on icon at bounding box center [541, 122] width 22 height 22
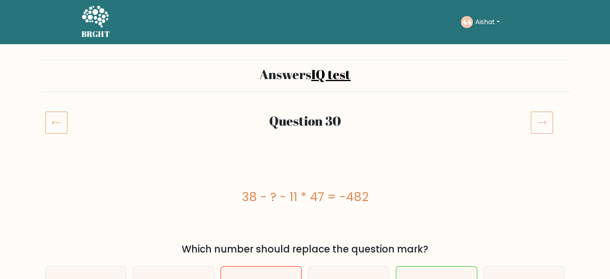
click at [540, 125] on icon at bounding box center [541, 122] width 22 height 22
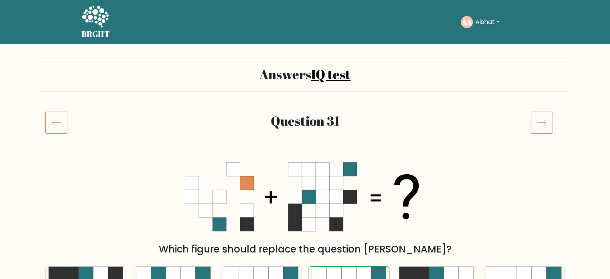
click at [539, 121] on icon at bounding box center [541, 122] width 22 height 22
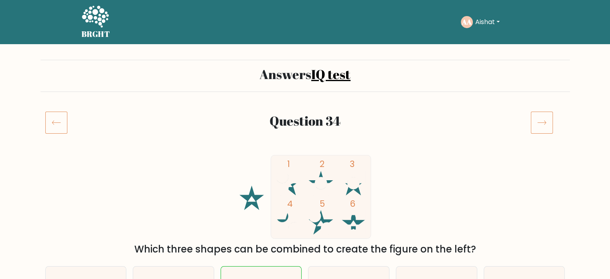
click at [539, 121] on icon at bounding box center [541, 122] width 22 height 22
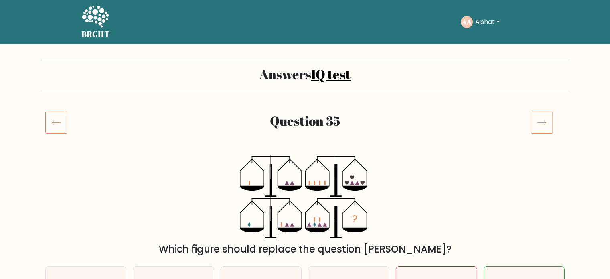
click at [539, 121] on icon at bounding box center [541, 122] width 22 height 22
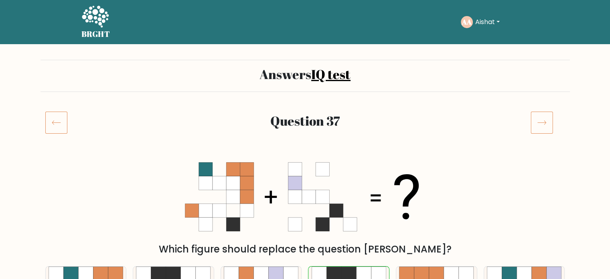
click at [539, 121] on icon at bounding box center [541, 122] width 22 height 22
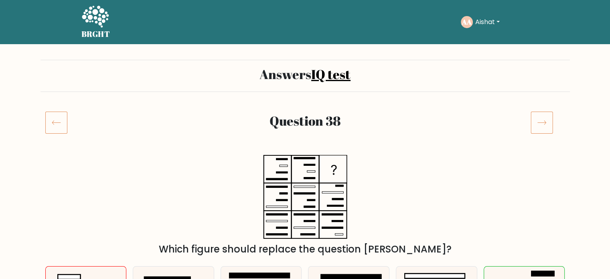
drag, startPoint x: 0, startPoint y: 0, endPoint x: 539, endPoint y: 121, distance: 552.6
click at [539, 121] on icon at bounding box center [541, 122] width 22 height 22
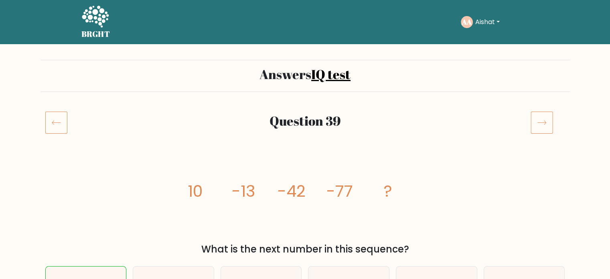
click at [539, 121] on icon at bounding box center [541, 122] width 22 height 22
click at [484, 21] on button "Aishat" at bounding box center [487, 22] width 29 height 10
click at [484, 38] on link "Dashboard" at bounding box center [492, 38] width 63 height 13
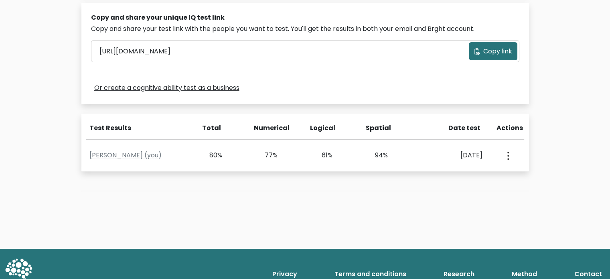
scroll to position [268, 0]
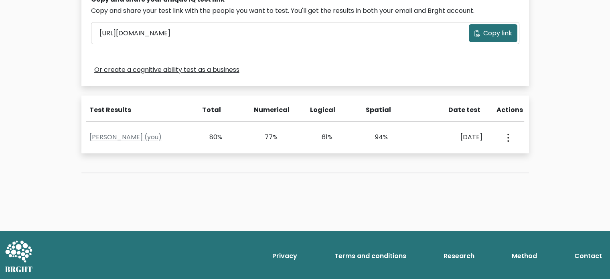
click at [569, 122] on div "Test the IQ of other people 40 questions 30 minutes English Create your unique …" at bounding box center [305, 3] width 610 height 454
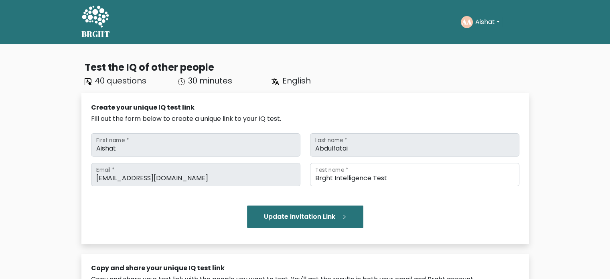
scroll to position [0, 0]
click at [479, 22] on button "Aishat" at bounding box center [487, 22] width 29 height 10
click at [481, 46] on link "Profile" at bounding box center [492, 51] width 63 height 13
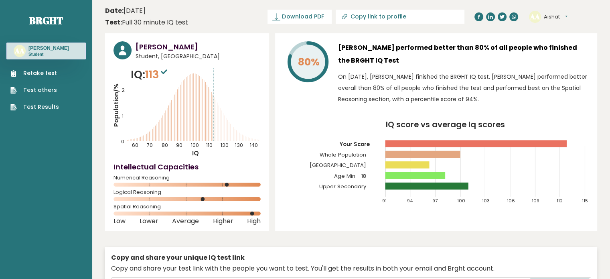
click at [40, 73] on link "Retake test" at bounding box center [34, 73] width 48 height 8
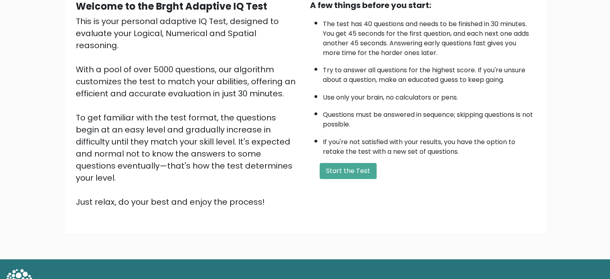
scroll to position [87, 0]
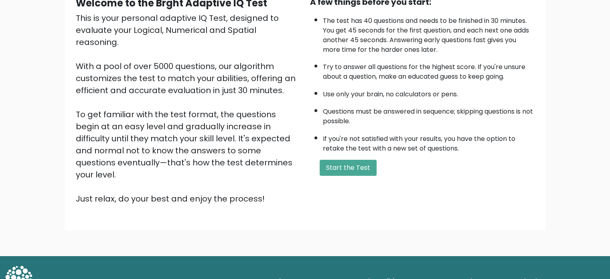
click at [320, 144] on ul "The test has 40 questions and needs to be finished in 30 minutes. You get 45 se…" at bounding box center [422, 82] width 224 height 141
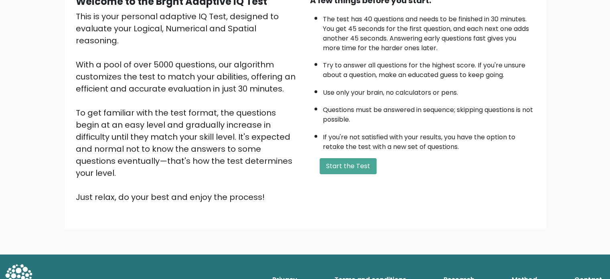
scroll to position [0, 0]
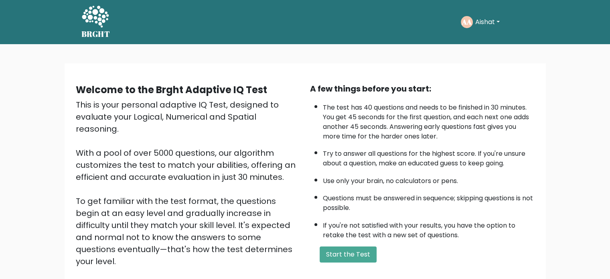
click at [492, 22] on button "Aishat" at bounding box center [487, 22] width 29 height 10
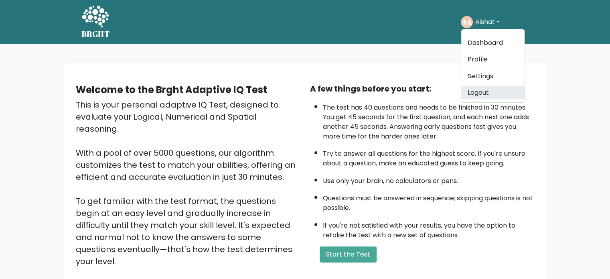
click at [482, 96] on link "Logout" at bounding box center [492, 92] width 63 height 13
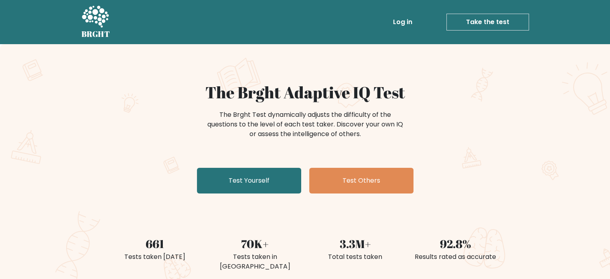
click at [409, 18] on link "Log in" at bounding box center [403, 22] width 26 height 16
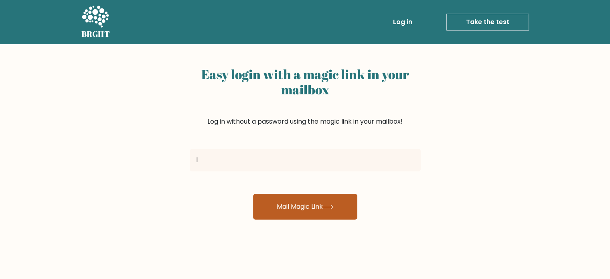
type input "lanrexfatlan506@gmail.com"
click at [309, 214] on button "Mail Magic Link" at bounding box center [305, 207] width 104 height 26
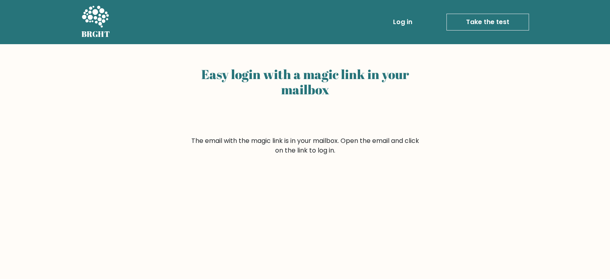
click at [483, 18] on link "Take the test" at bounding box center [487, 22] width 83 height 17
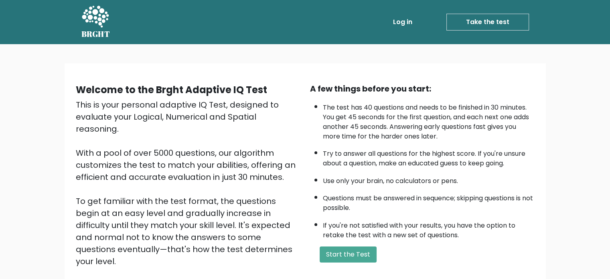
click at [413, 22] on link "Log in" at bounding box center [403, 22] width 26 height 16
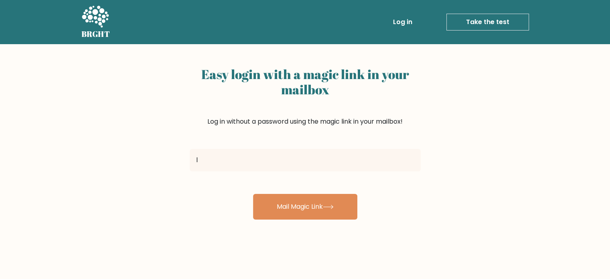
type input "lanrexfatlan506@gmail.com"
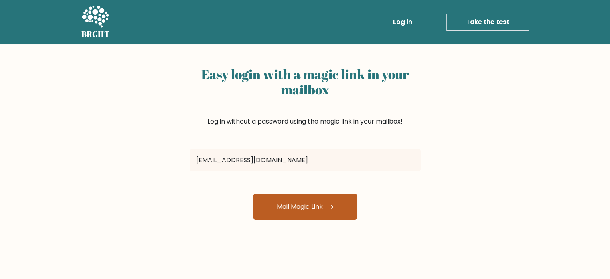
click at [313, 207] on button "Mail Magic Link" at bounding box center [305, 207] width 104 height 26
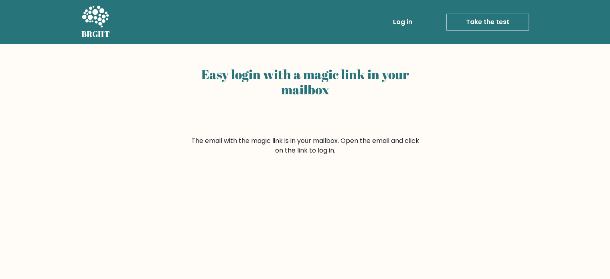
click at [407, 26] on link "Log in" at bounding box center [403, 22] width 26 height 16
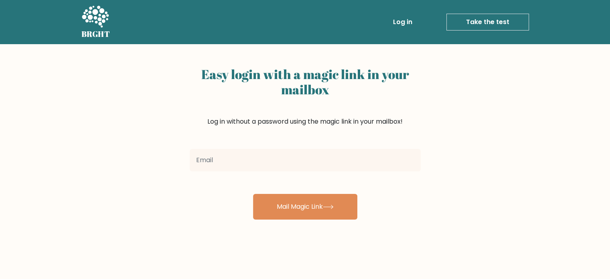
click at [292, 153] on input "email" at bounding box center [305, 160] width 231 height 22
type input "lanrexfatlan506@gmail.com"
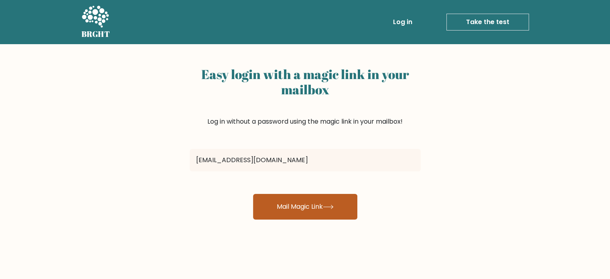
click at [330, 208] on icon at bounding box center [328, 206] width 11 height 4
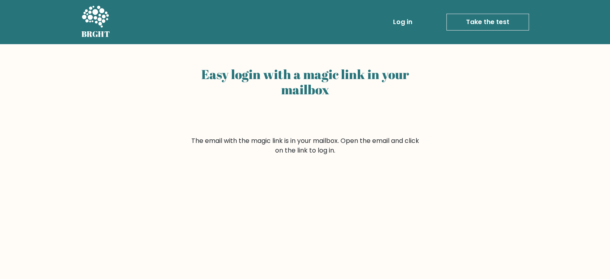
click at [403, 22] on link "Log in" at bounding box center [403, 22] width 26 height 16
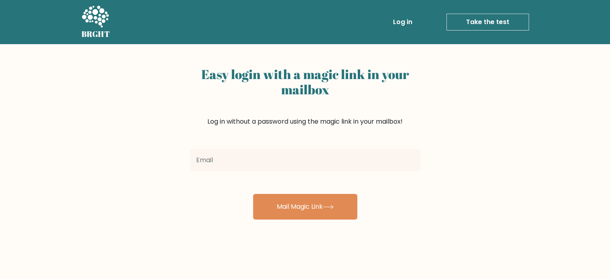
click at [300, 166] on input "email" at bounding box center [305, 160] width 231 height 22
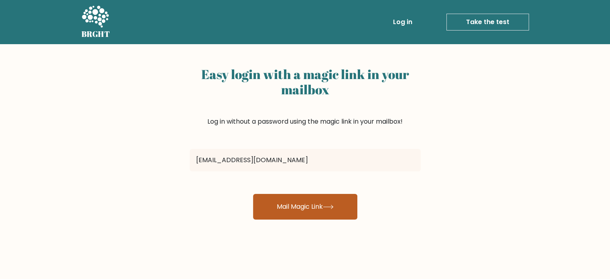
type input "[EMAIL_ADDRESS][DOMAIN_NAME]"
click at [344, 218] on button "Mail Magic Link" at bounding box center [305, 207] width 104 height 26
